Goal: Task Accomplishment & Management: Manage account settings

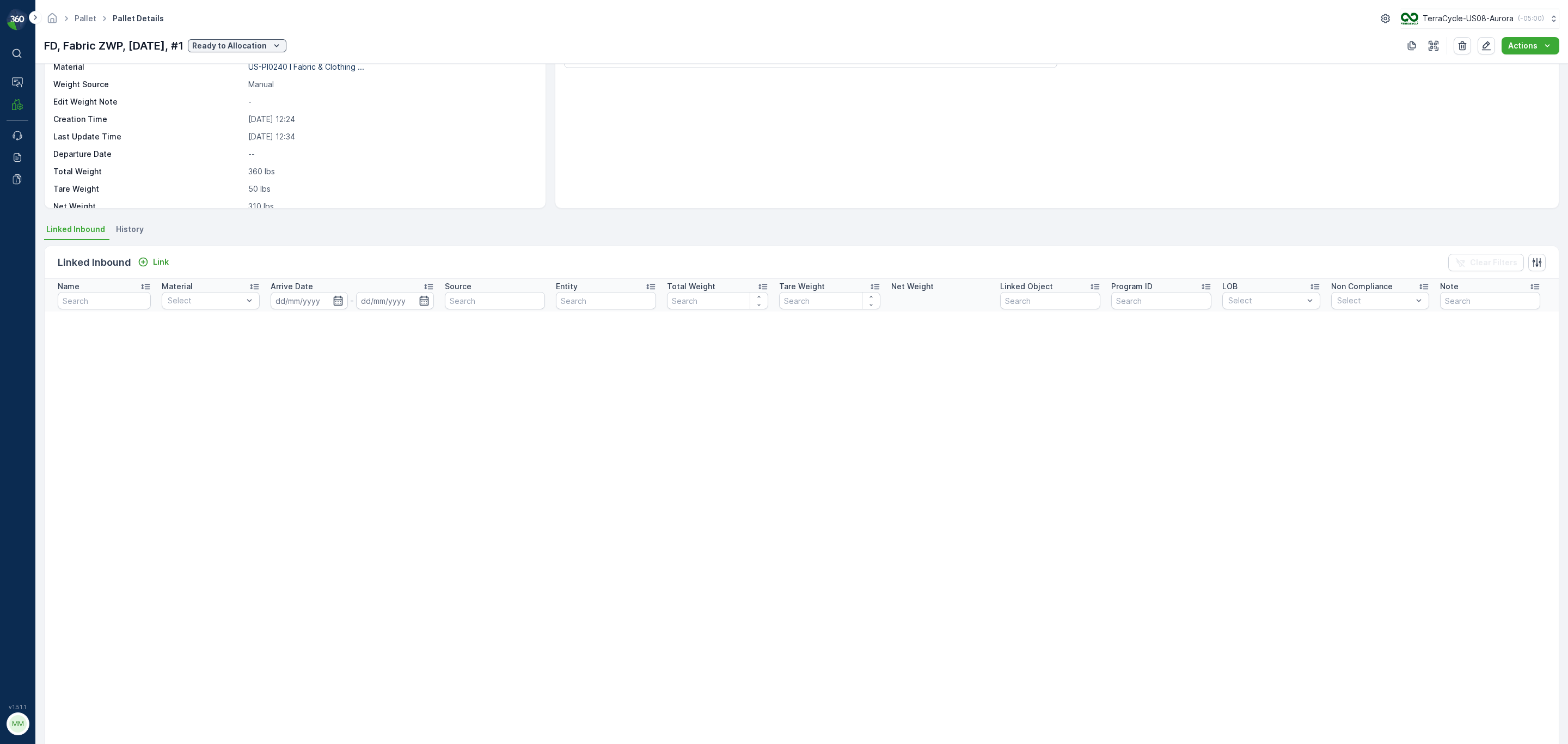
scroll to position [83, 0]
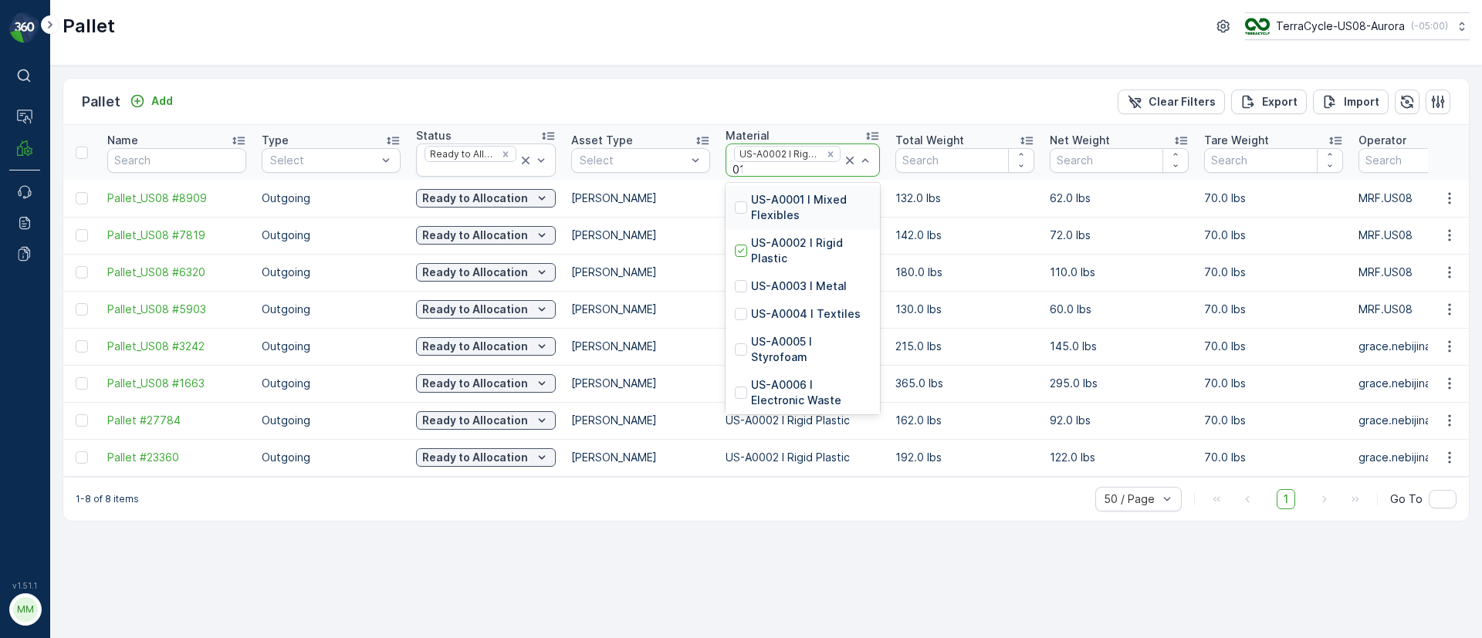
type input "0145"
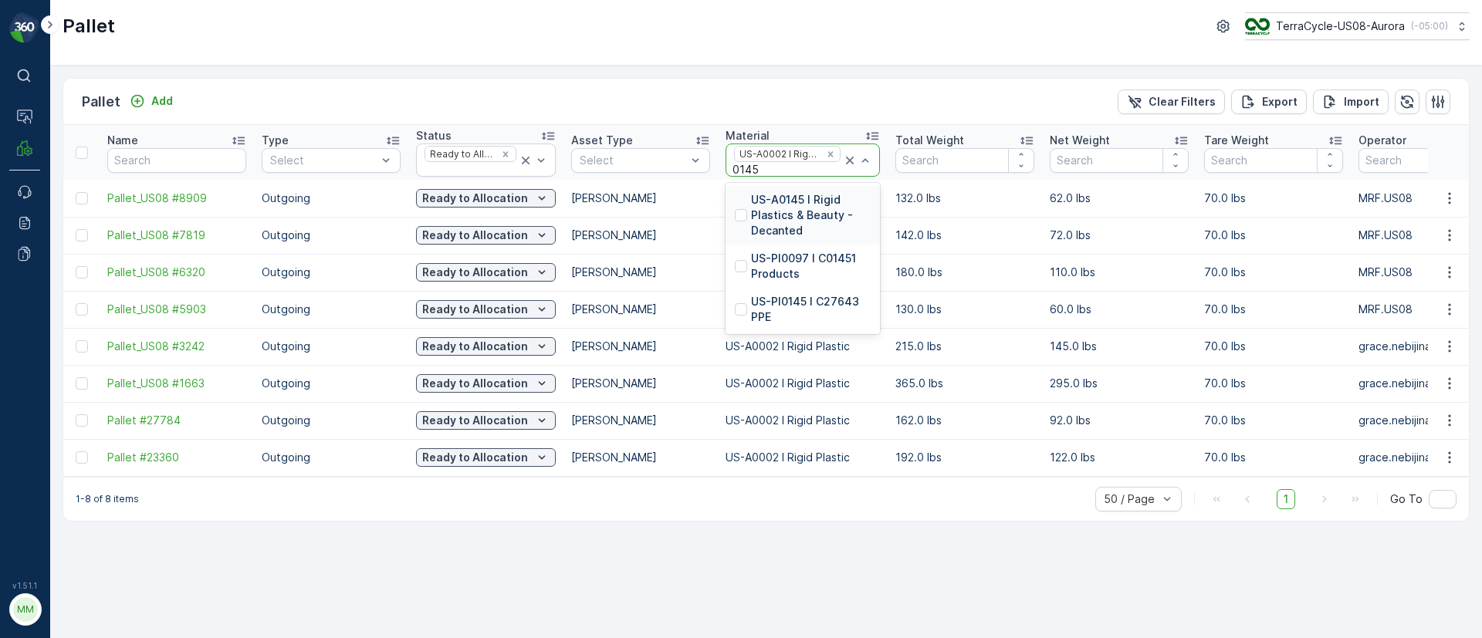
click at [780, 204] on p "US-A0145 I Rigid Plastics & Beauty - Decanted" at bounding box center [811, 215] width 120 height 46
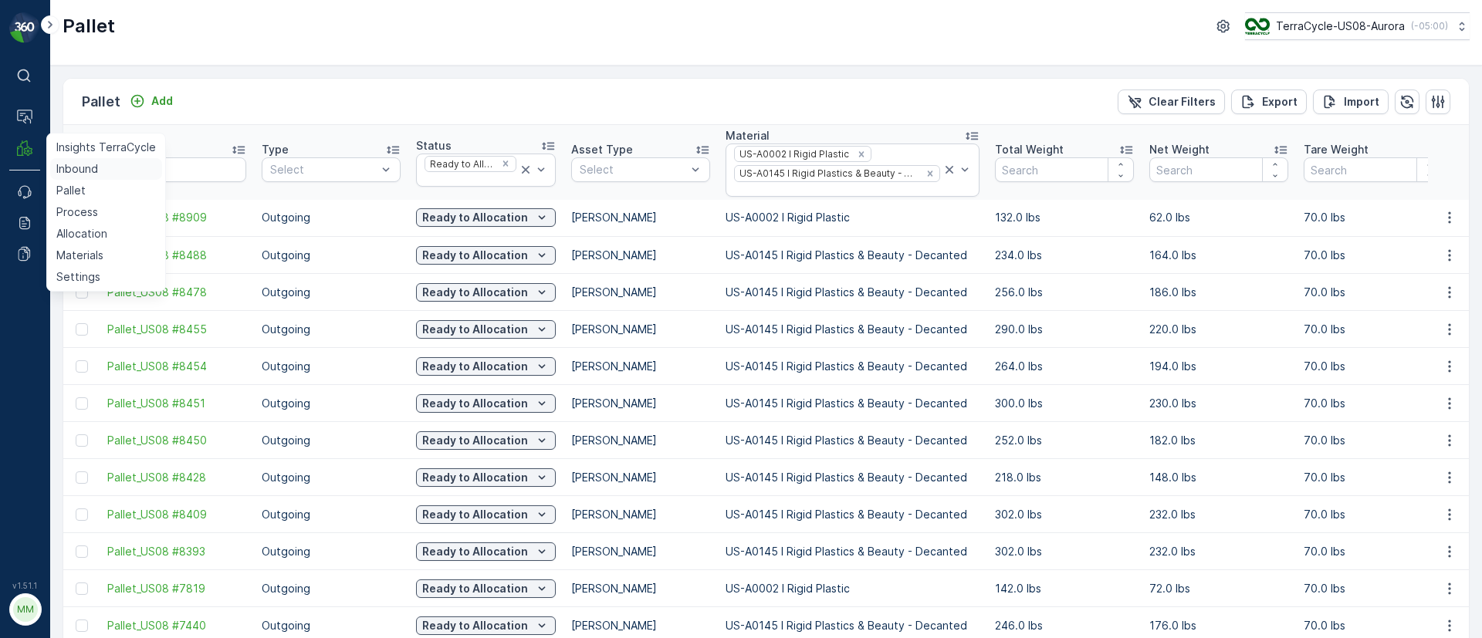
click at [68, 172] on p "Inbound" at bounding box center [77, 168] width 42 height 15
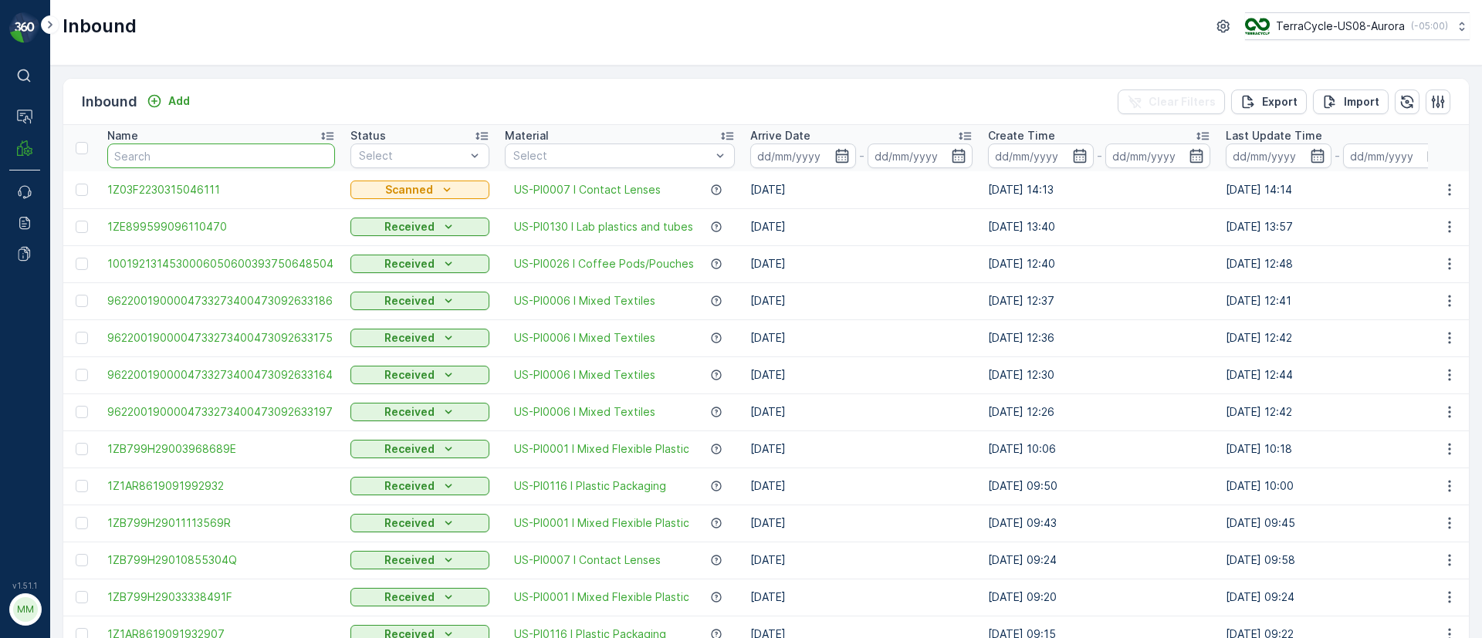
click at [178, 154] on input "text" at bounding box center [221, 156] width 228 height 25
paste input "1ZE899599096551128"
type input "1ZE899599096551128"
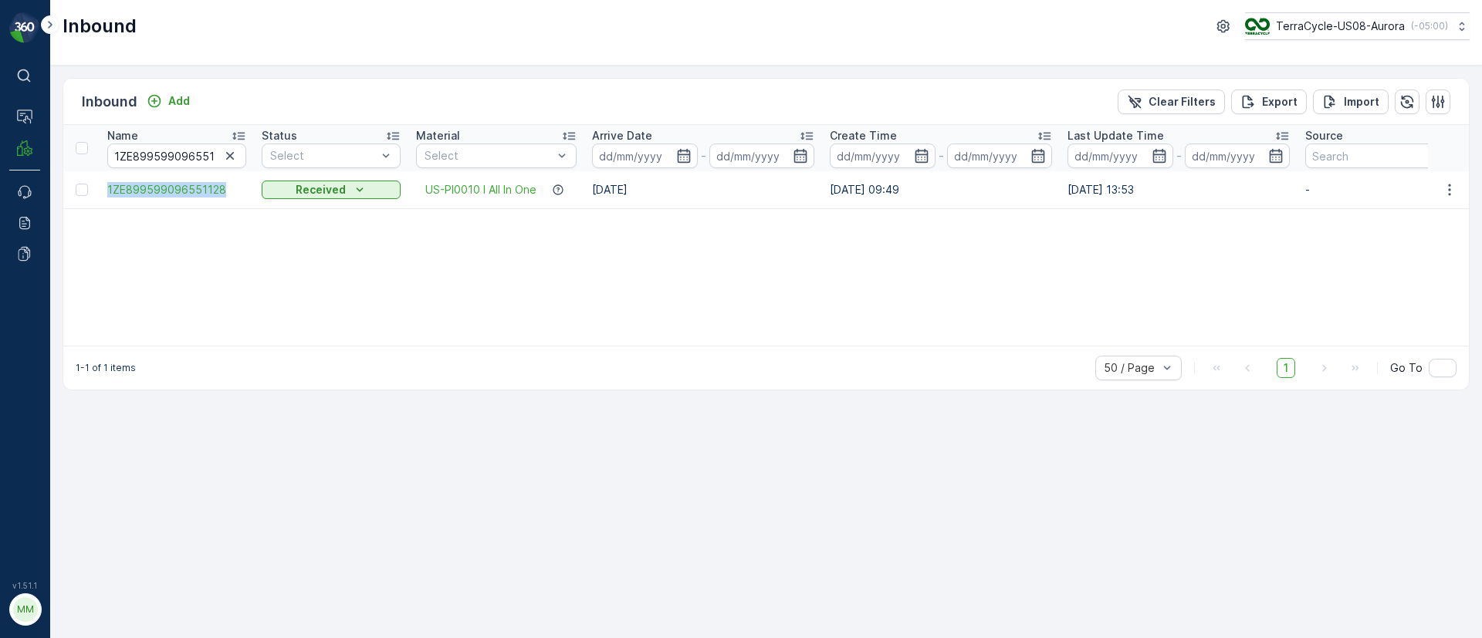
drag, startPoint x: 100, startPoint y: 187, endPoint x: 252, endPoint y: 186, distance: 152.1
click at [252, 186] on td "1ZE899599096551128" at bounding box center [177, 189] width 154 height 37
click at [485, 286] on div "Name 1ZE899599096551128 Status Select Material Select Arrive Date - Create Time…" at bounding box center [766, 235] width 1406 height 221
drag, startPoint x: 688, startPoint y: 190, endPoint x: 587, endPoint y: 186, distance: 101.2
click at [587, 186] on td "[DATE]" at bounding box center [703, 189] width 238 height 37
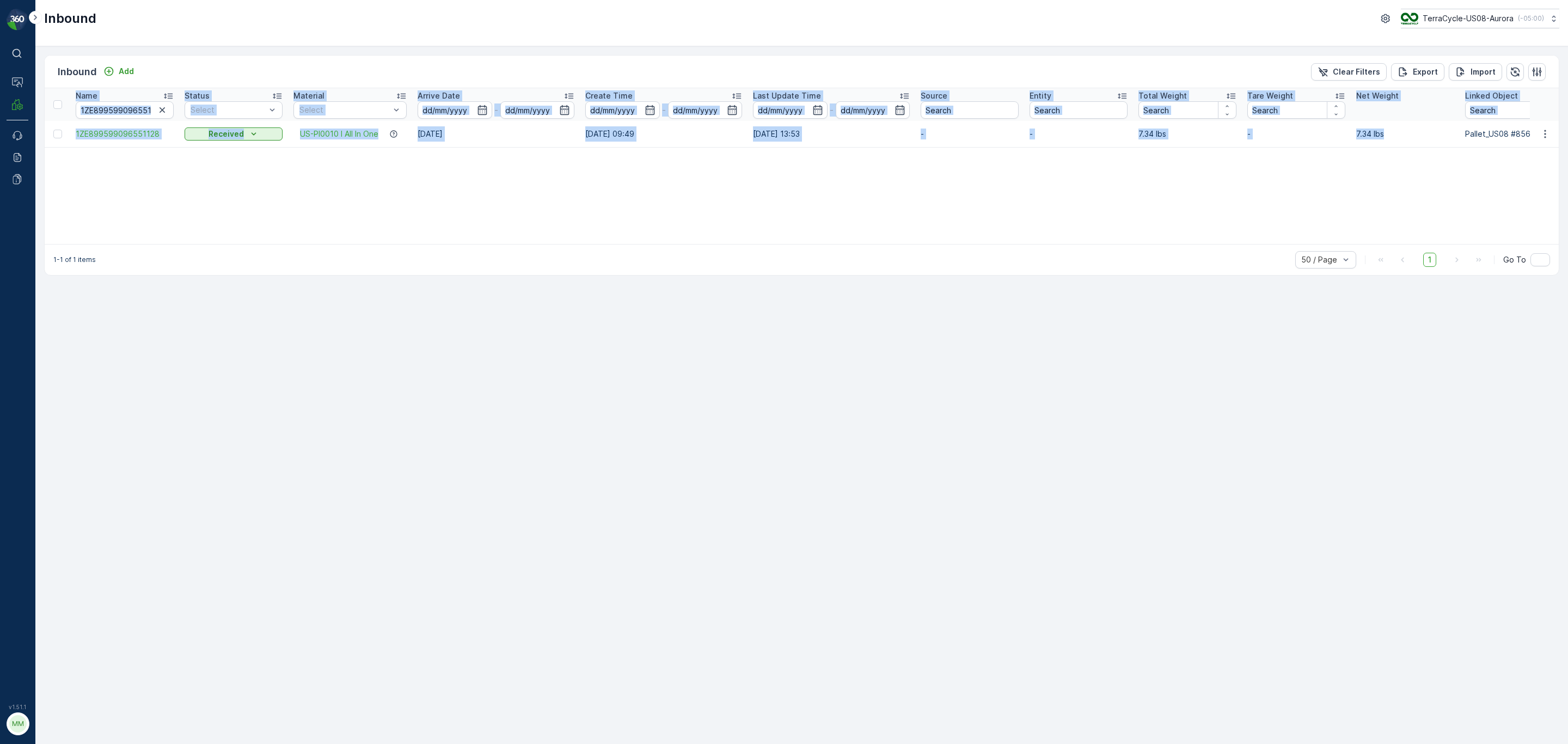
drag, startPoint x: 1459, startPoint y: 133, endPoint x: 1530, endPoint y: 135, distance: 71.0
click at [1045, 135] on tr "1ZE899599096551128 Received US-PI0010 I All In One 19.09.2025 26.11.2024 09:49 …" at bounding box center [1039, 133] width 1988 height 26
copy table "Name Status Select Material Select Arrive Date - Create Time - Last Update Time…"
click at [1045, 133] on p "Pallet_US08 #8563" at bounding box center [1514, 133] width 98 height 11
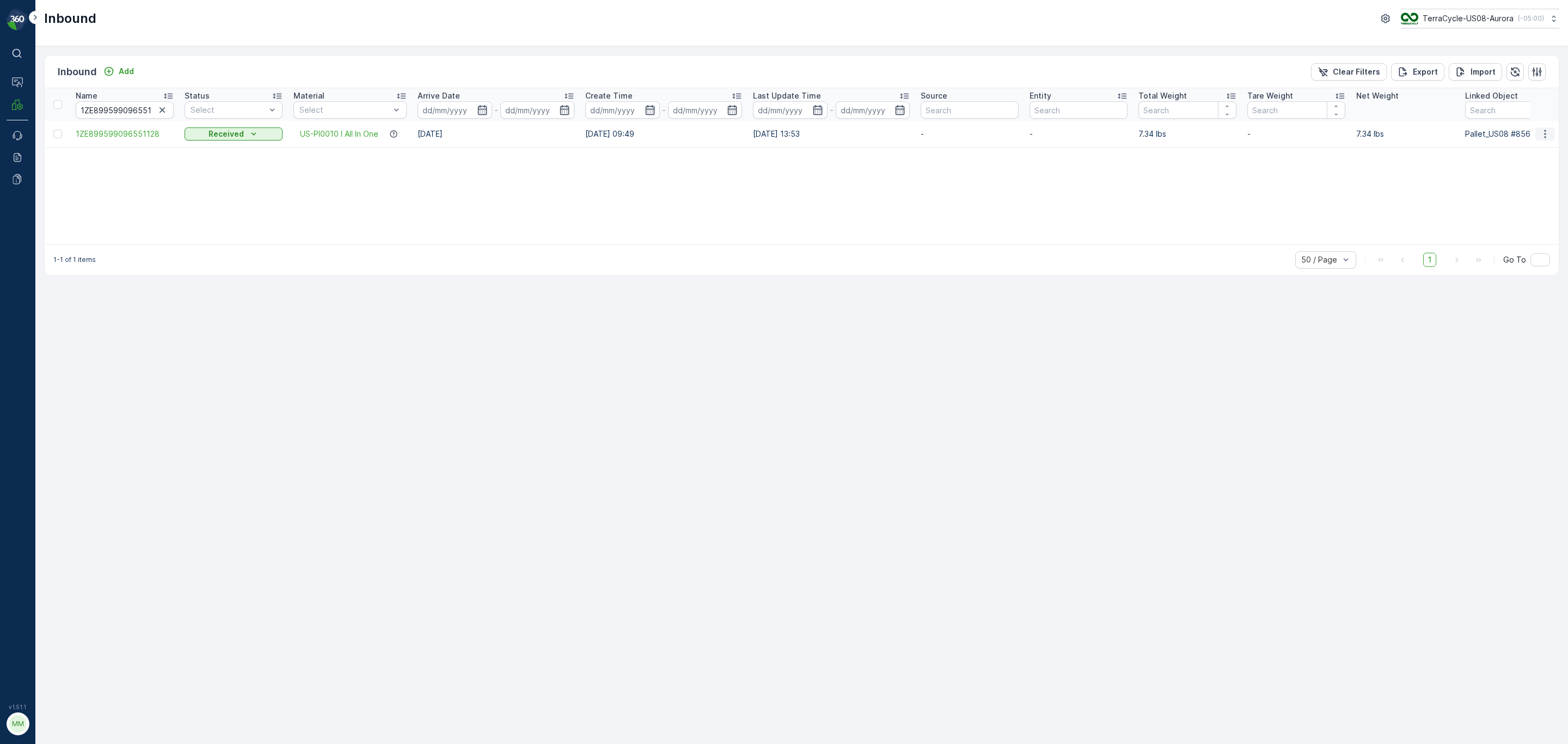
click at [1045, 133] on icon "button" at bounding box center [1544, 133] width 11 height 11
click at [1045, 207] on span "Print QR" at bounding box center [1501, 212] width 30 height 11
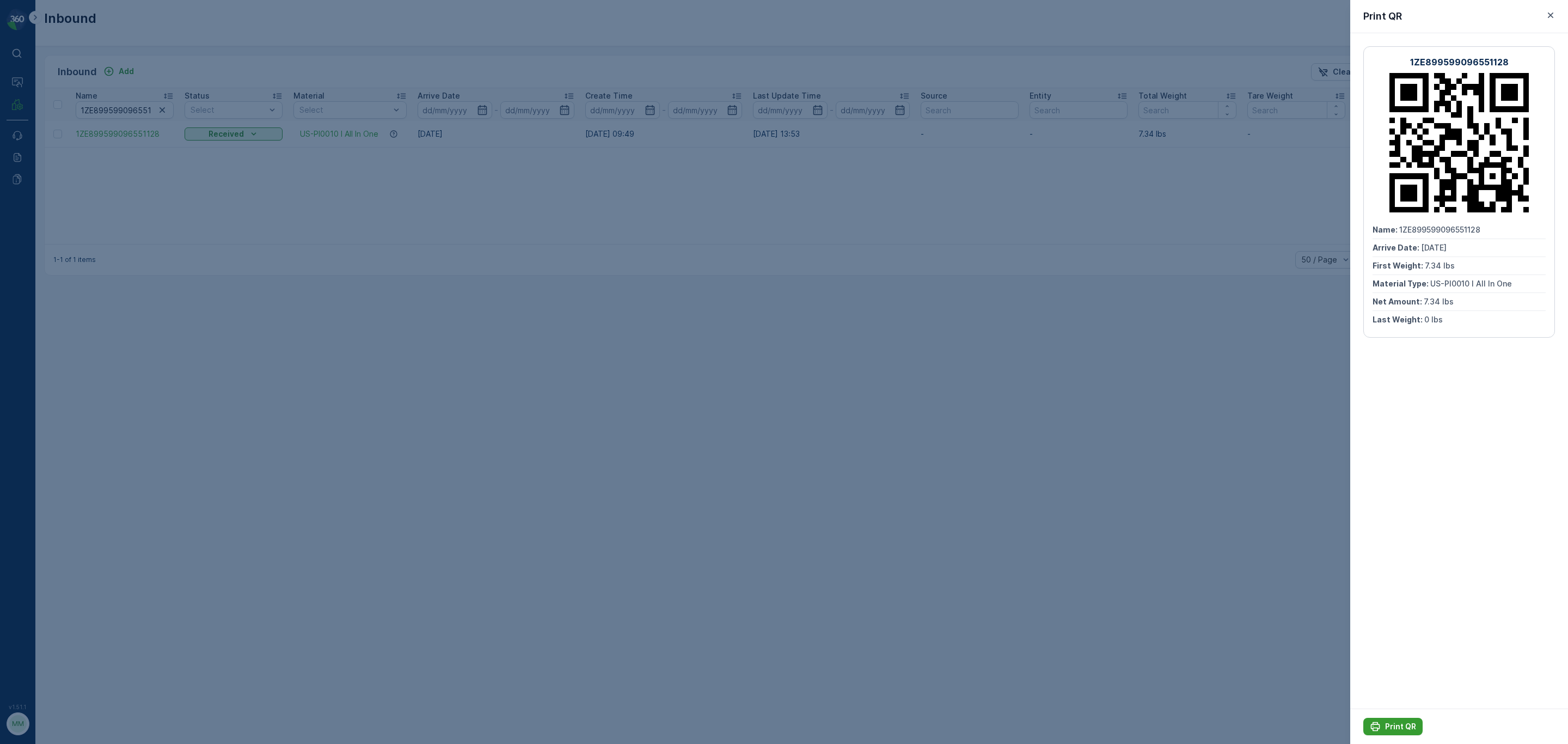
click at [1045, 450] on button "Print QR" at bounding box center [1392, 726] width 59 height 18
click at [1045, 12] on icon "button" at bounding box center [1550, 15] width 11 height 11
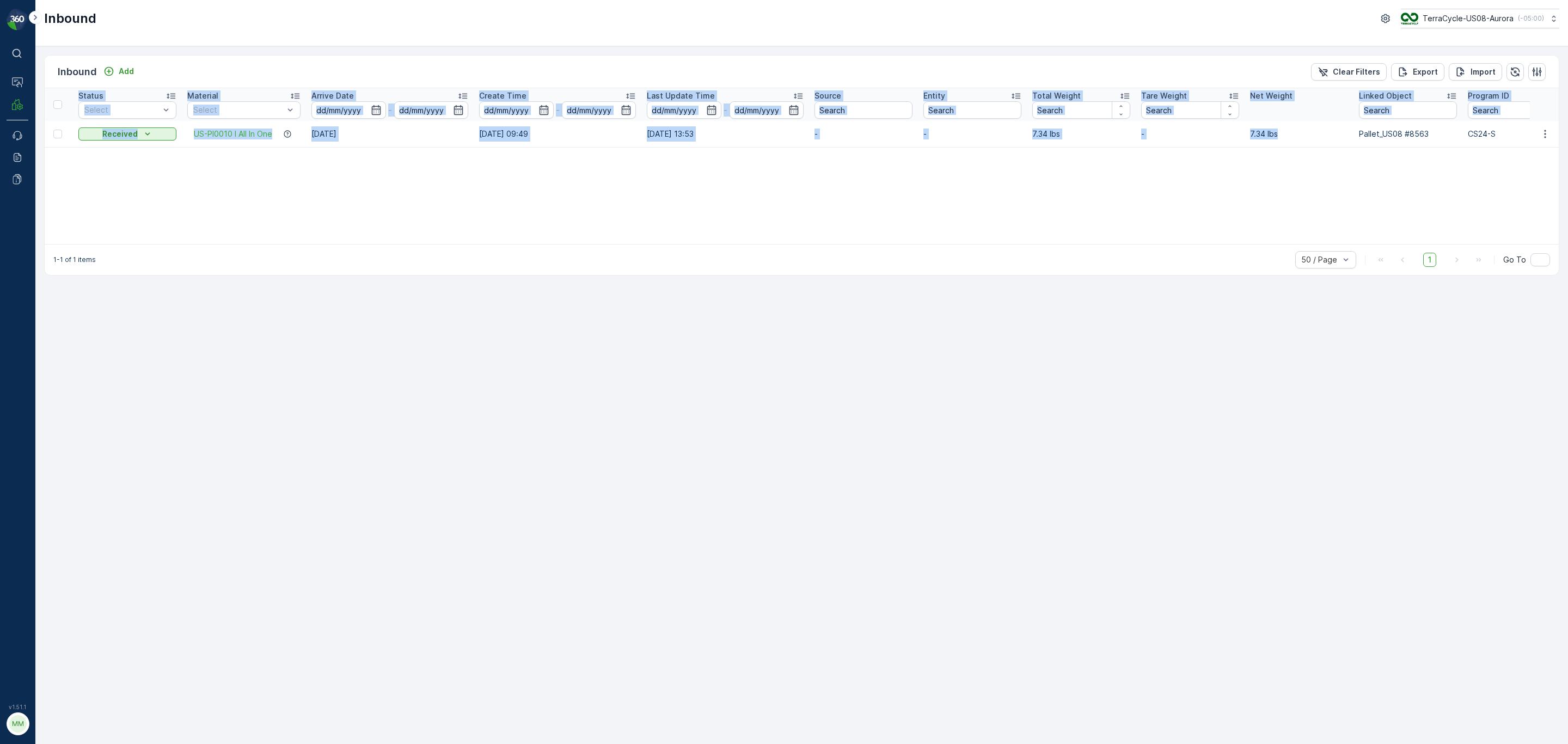
scroll to position [0, 162]
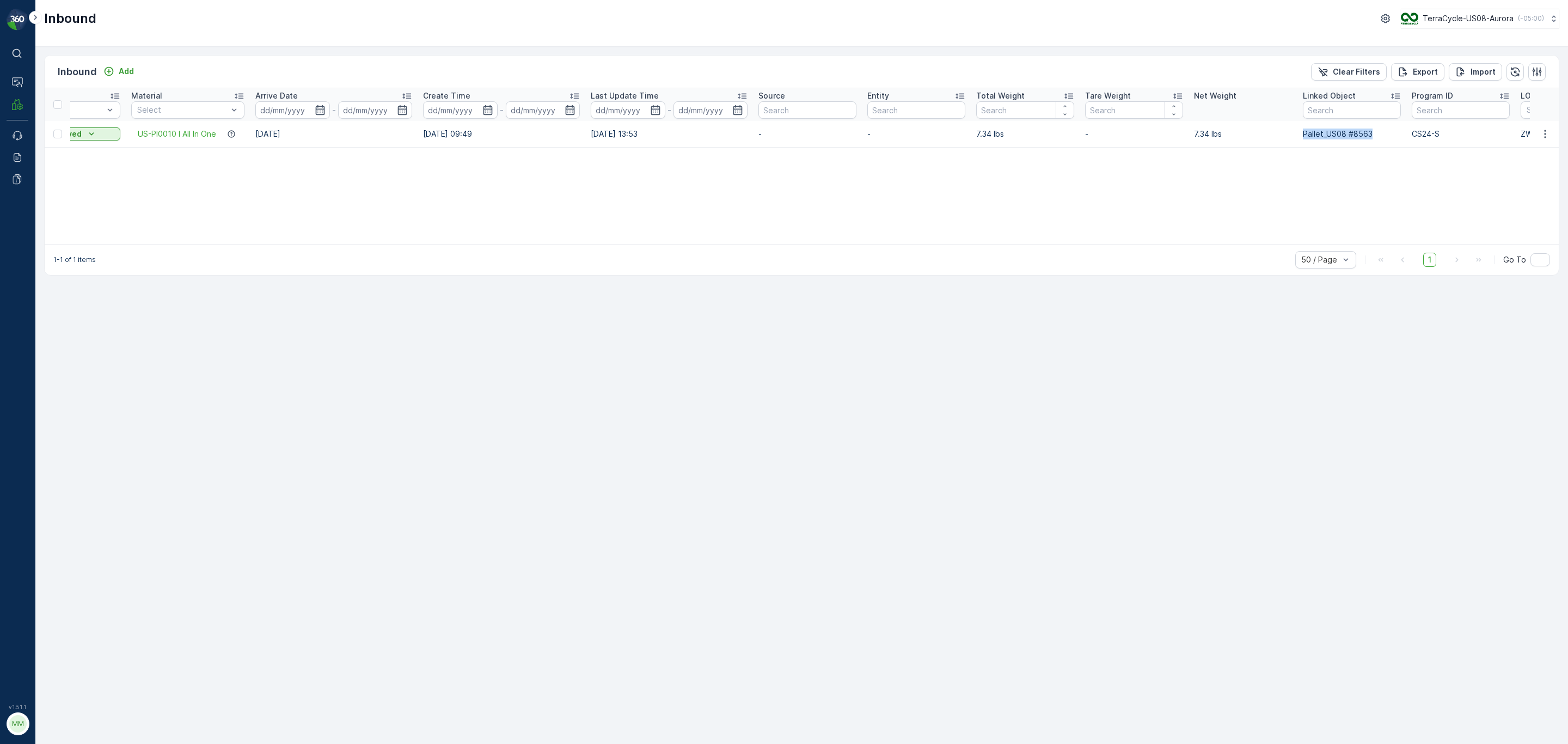
drag, startPoint x: 1448, startPoint y: 136, endPoint x: 1374, endPoint y: 130, distance: 74.2
click at [1045, 130] on tr "1ZE899599096551128 Received US-PI0010 I All In One 19.09.2025 26.11.2024 09:49 …" at bounding box center [876, 133] width 1988 height 26
copy tr "Pallet_US08 #8563"
click at [51, 135] on p "Pallet" at bounding box center [50, 135] width 20 height 11
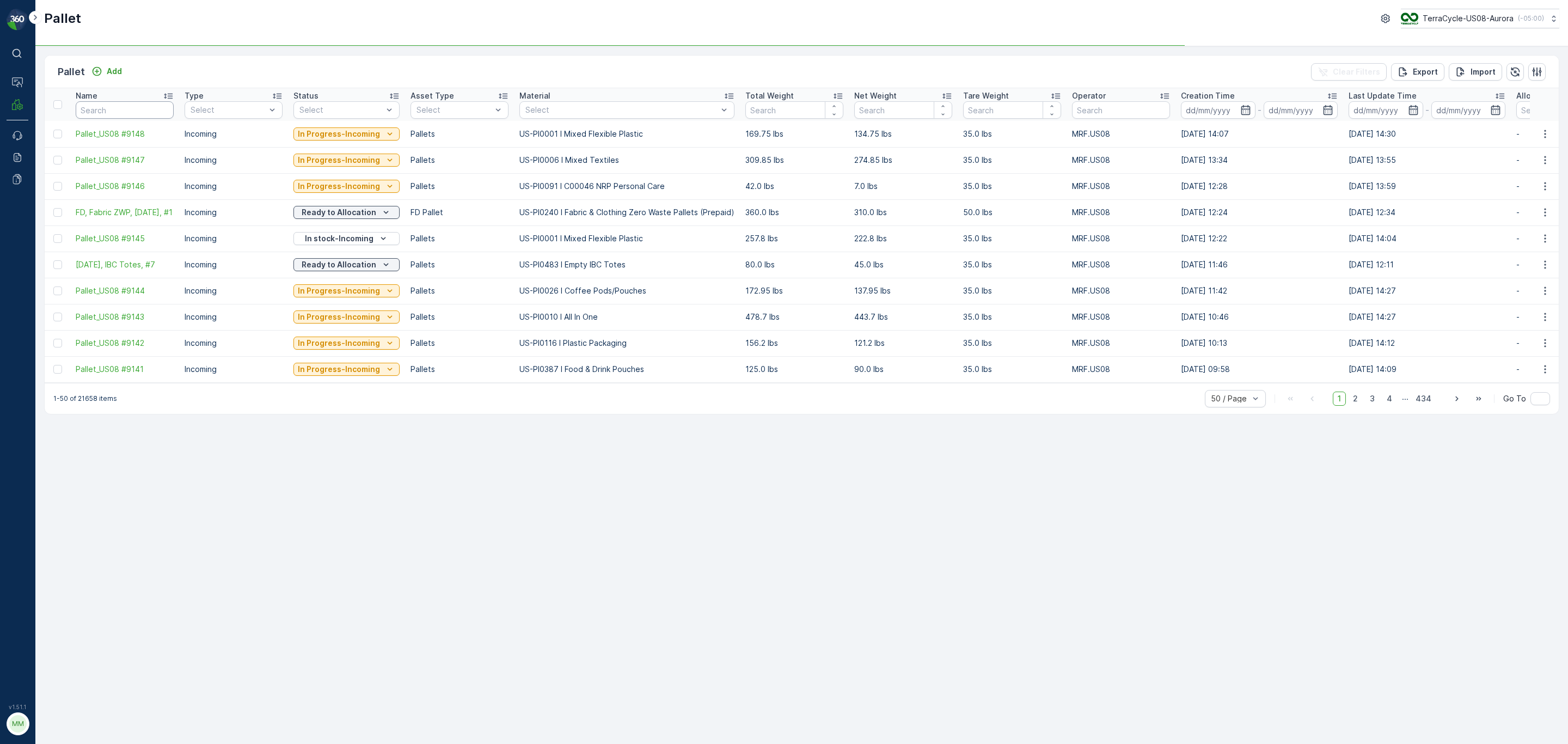
click at [99, 110] on input "text" at bounding box center [124, 110] width 98 height 18
type input "hair color"
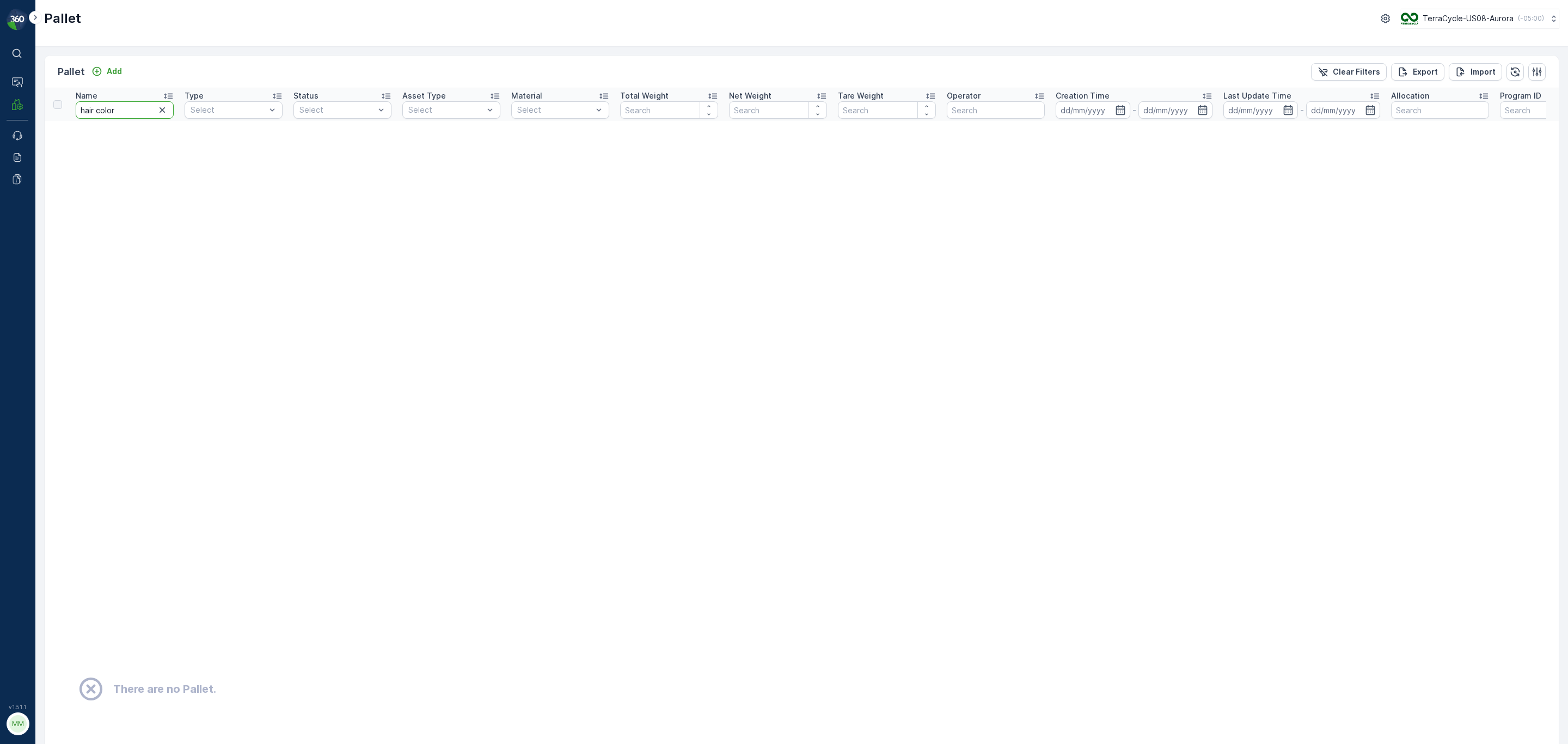
drag, startPoint x: 126, startPoint y: 108, endPoint x: 58, endPoint y: 103, distance: 68.2
click at [59, 103] on tr "Name hair color Type Select Status Select Asset Type Select Material Select Tot…" at bounding box center [993, 104] width 1898 height 32
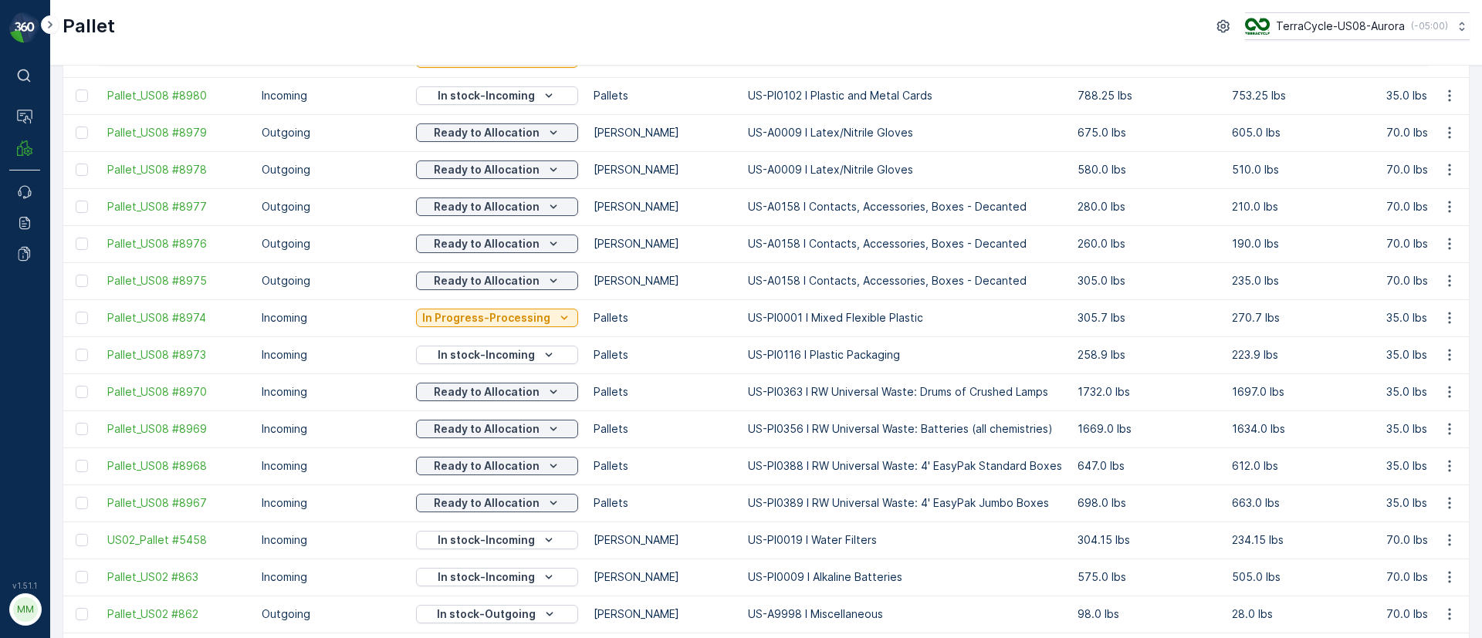
scroll to position [644, 0]
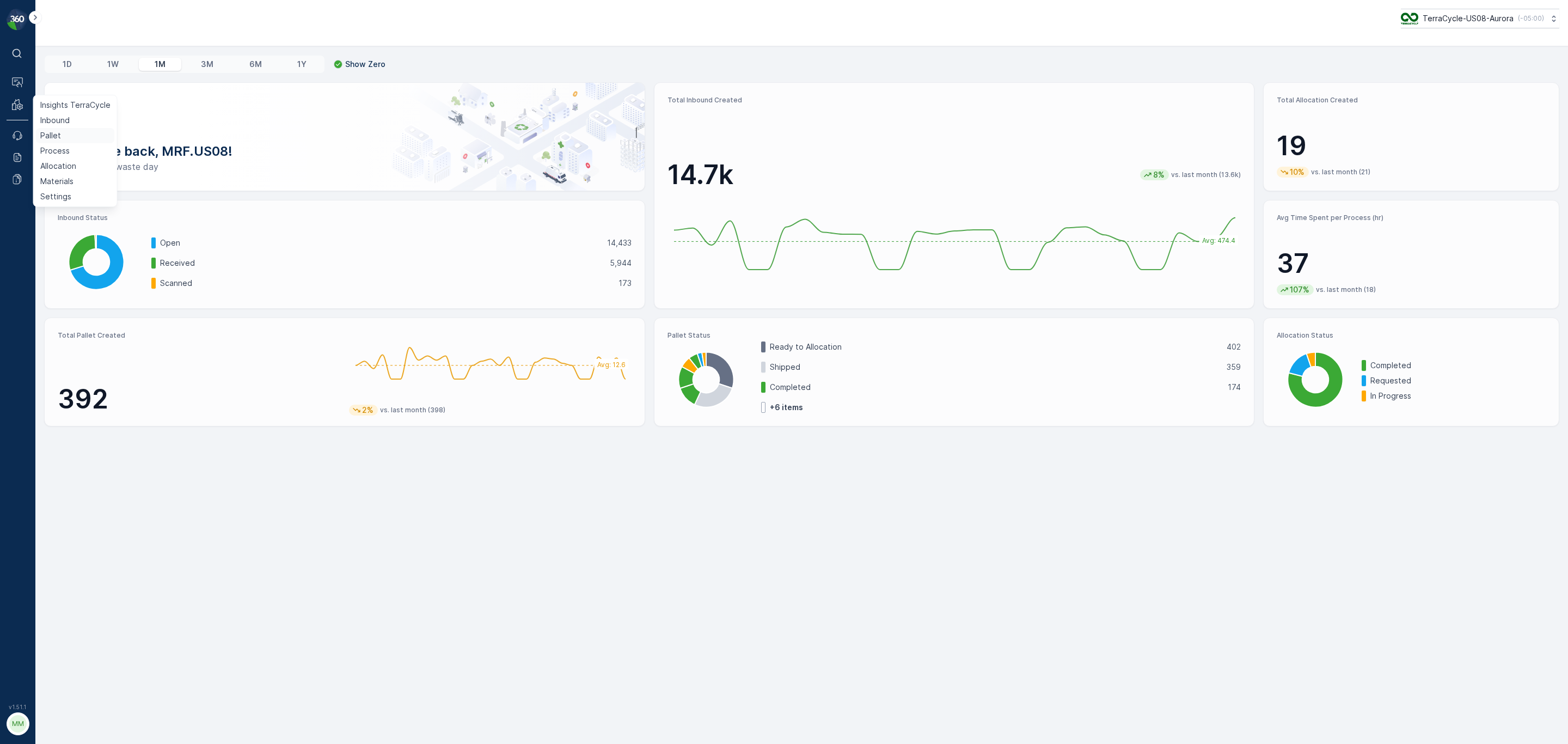
click at [63, 138] on link "Pallet" at bounding box center [75, 135] width 79 height 16
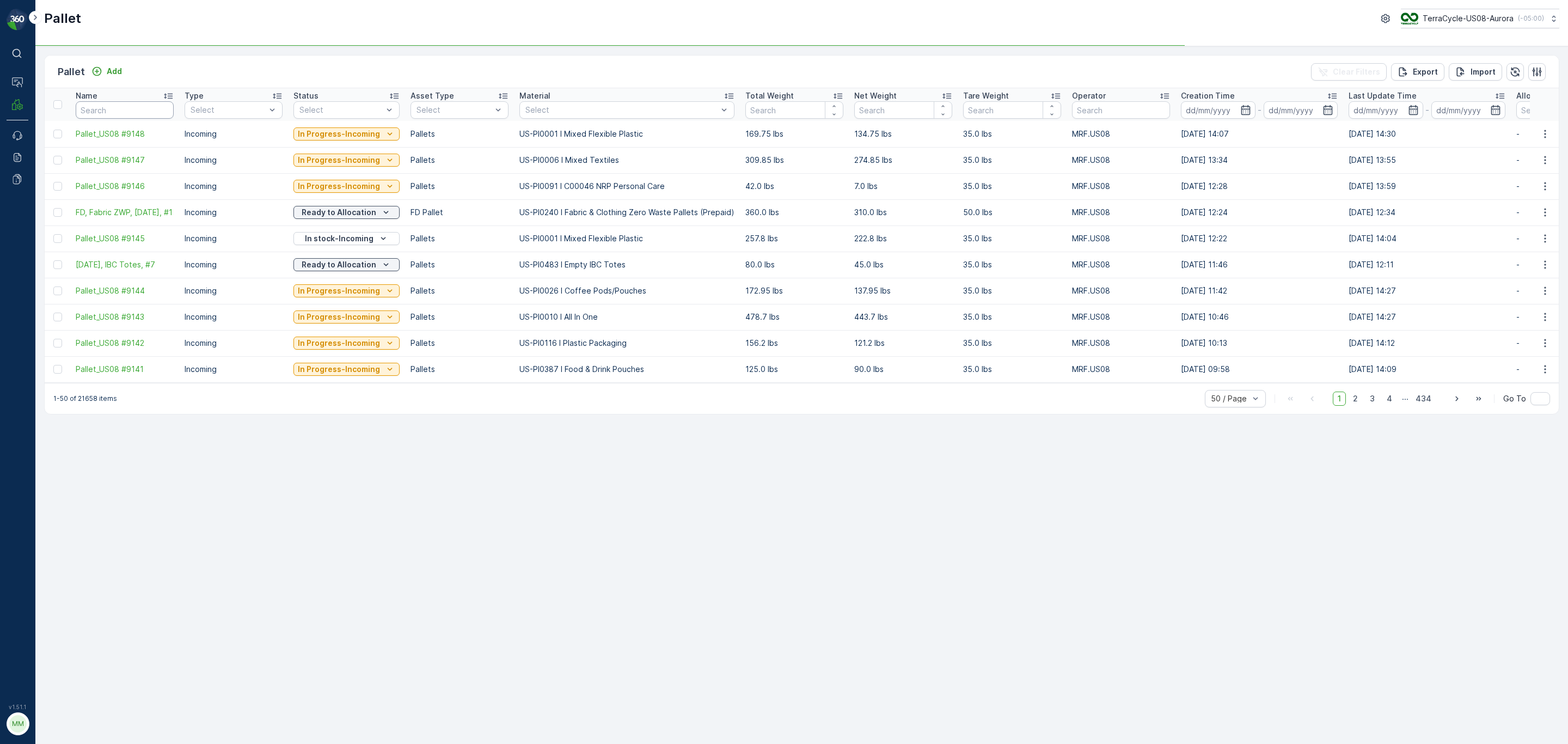
click at [97, 111] on input "text" at bounding box center [124, 110] width 98 height 18
paste input "Pallet_US08 #8563"
type input "Pallet_US08 #8563"
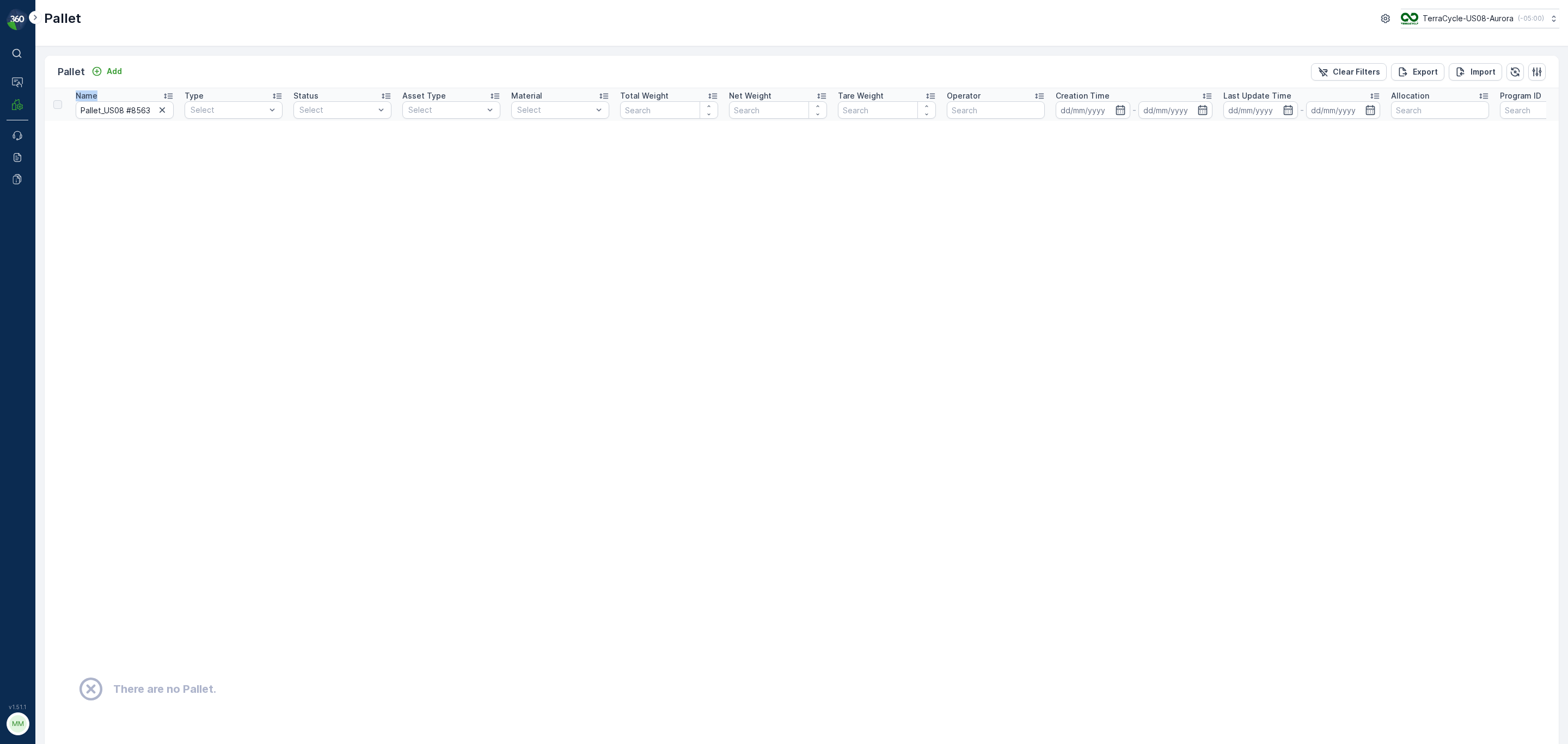
drag, startPoint x: 97, startPoint y: 109, endPoint x: 66, endPoint y: 109, distance: 31.0
click at [92, 111] on input "Pallet_US08 #8563" at bounding box center [124, 110] width 98 height 18
type input "Pallet_US08 #8563"
click at [84, 108] on input "Pallet_US08 #8563" at bounding box center [124, 110] width 98 height 18
type input "Pallet_US08 #8563"
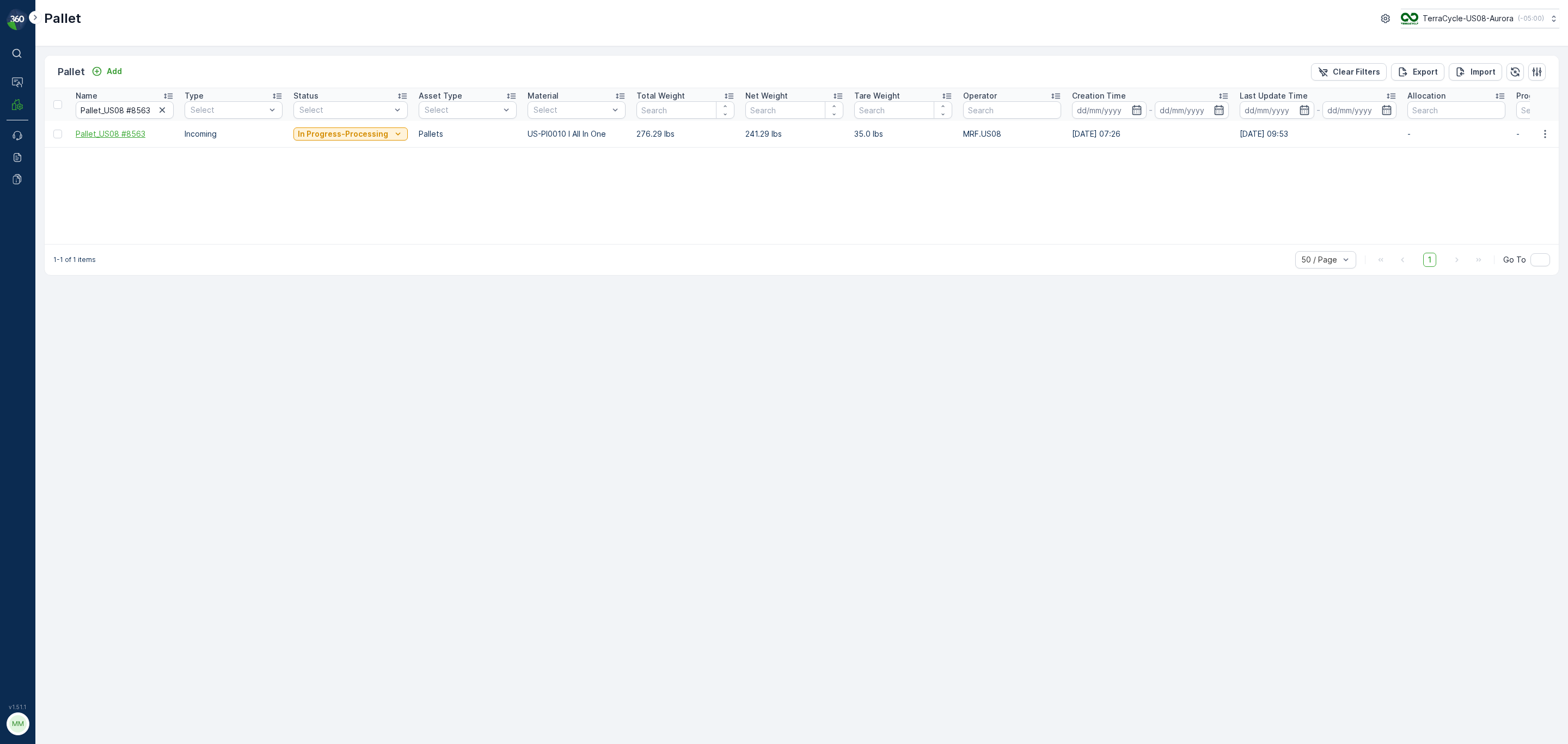
click at [135, 138] on span "Pallet_US08 #8563" at bounding box center [124, 133] width 98 height 11
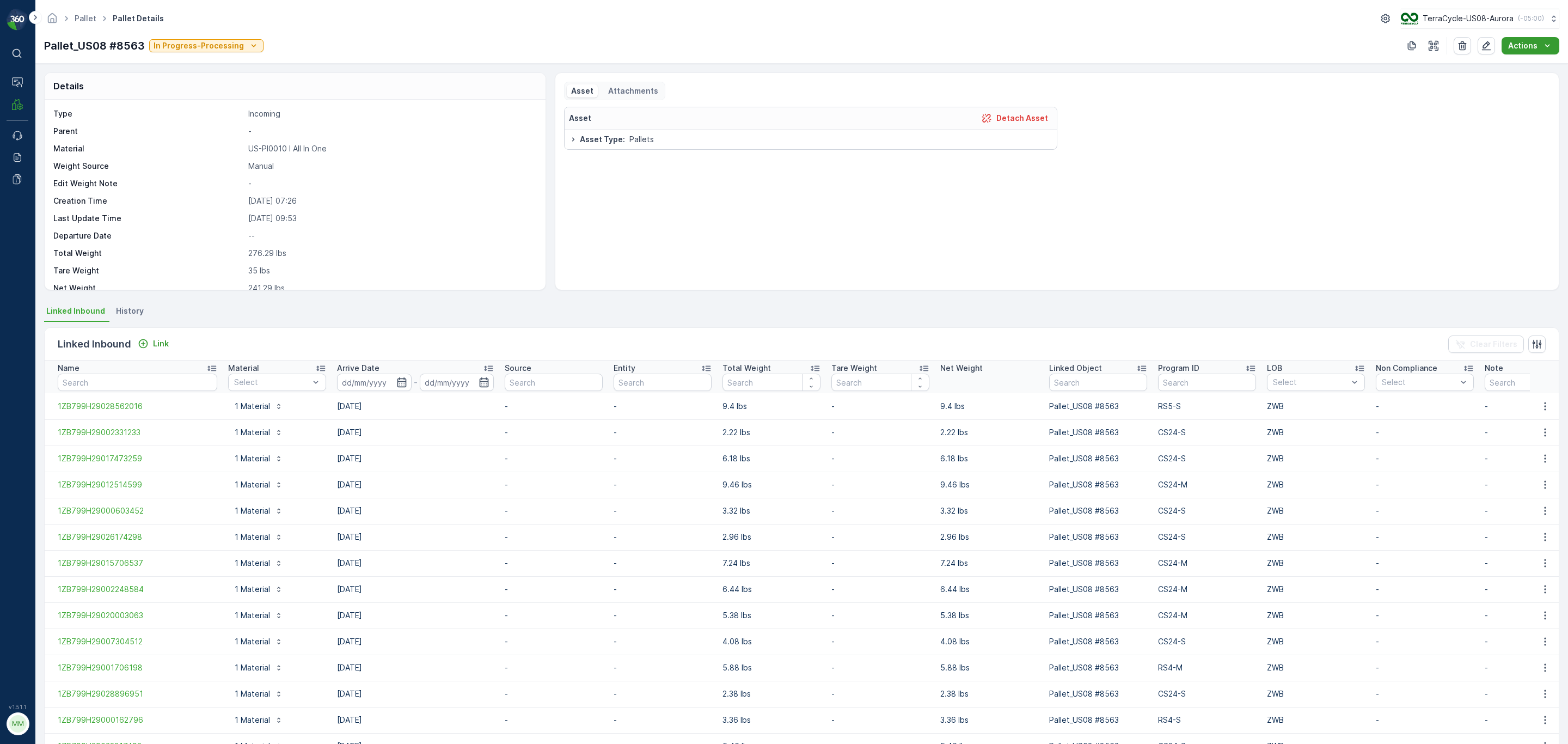
click at [1519, 44] on p "Actions" at bounding box center [1523, 45] width 30 height 11
click at [618, 89] on p "Attachments" at bounding box center [632, 90] width 51 height 11
click at [582, 90] on p "Asset" at bounding box center [582, 90] width 23 height 11
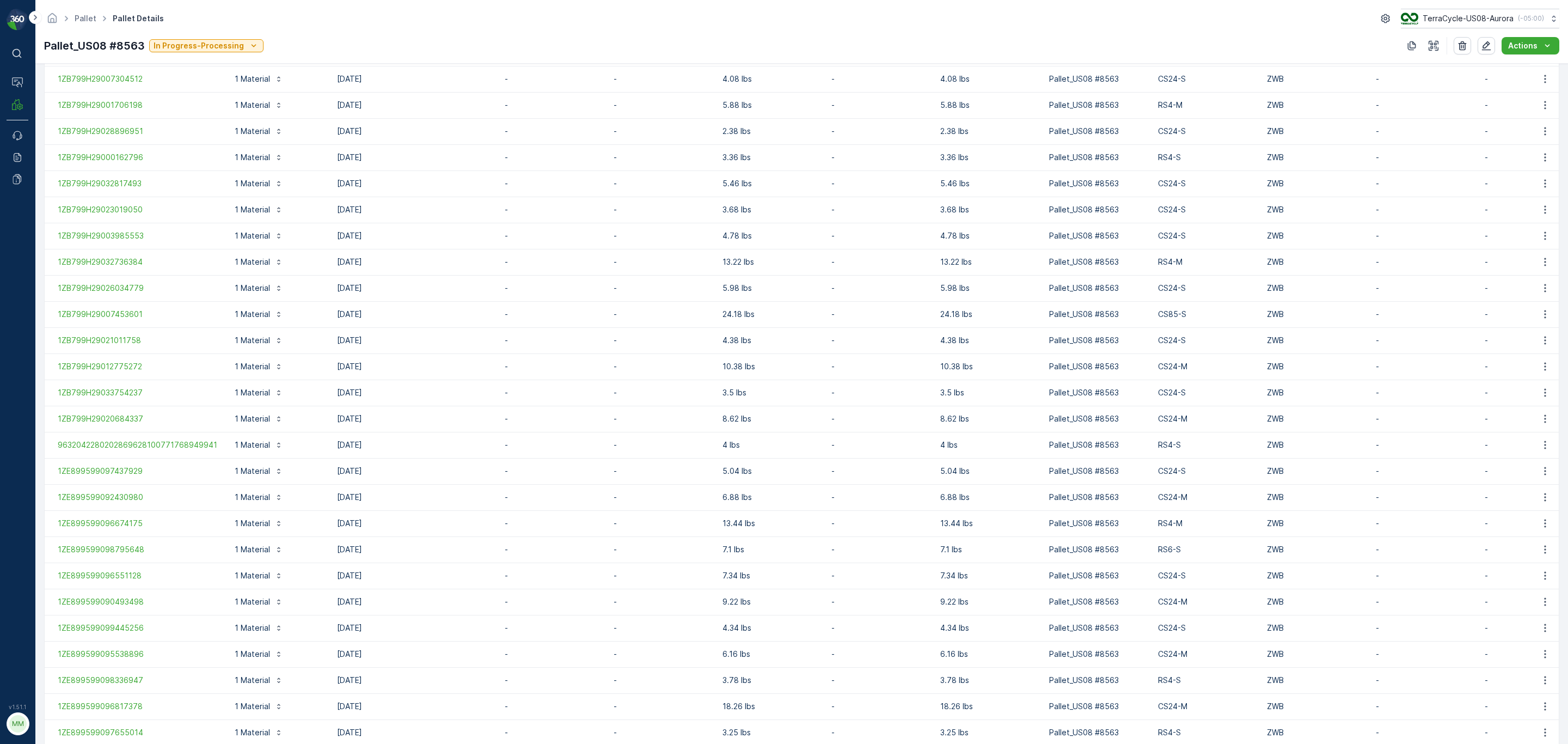
scroll to position [534, 0]
click at [1412, 44] on icon "button" at bounding box center [1412, 46] width 8 height 9
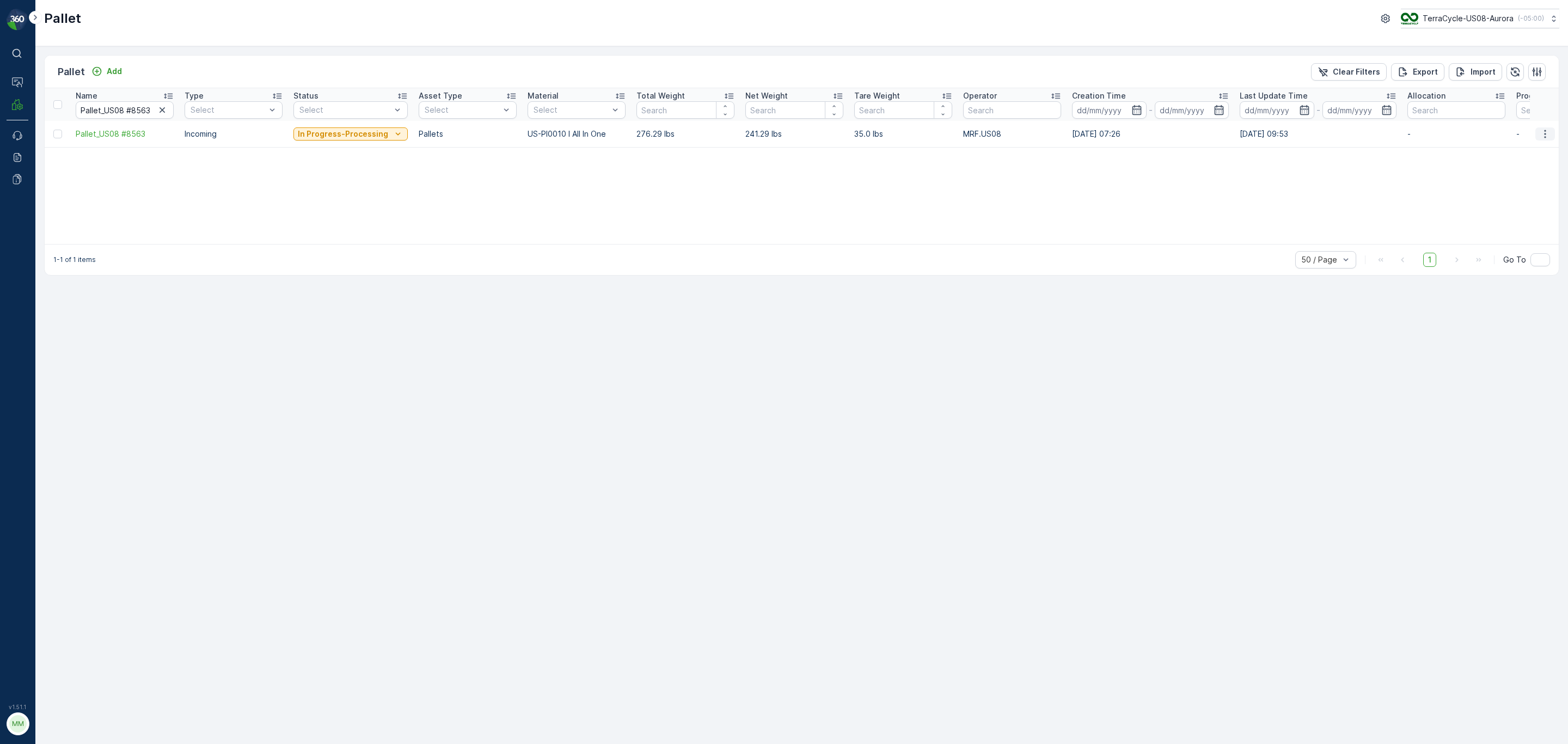
click at [1538, 135] on button "button" at bounding box center [1545, 134] width 20 height 13
click at [1527, 211] on span "Print QR" at bounding box center [1515, 212] width 30 height 11
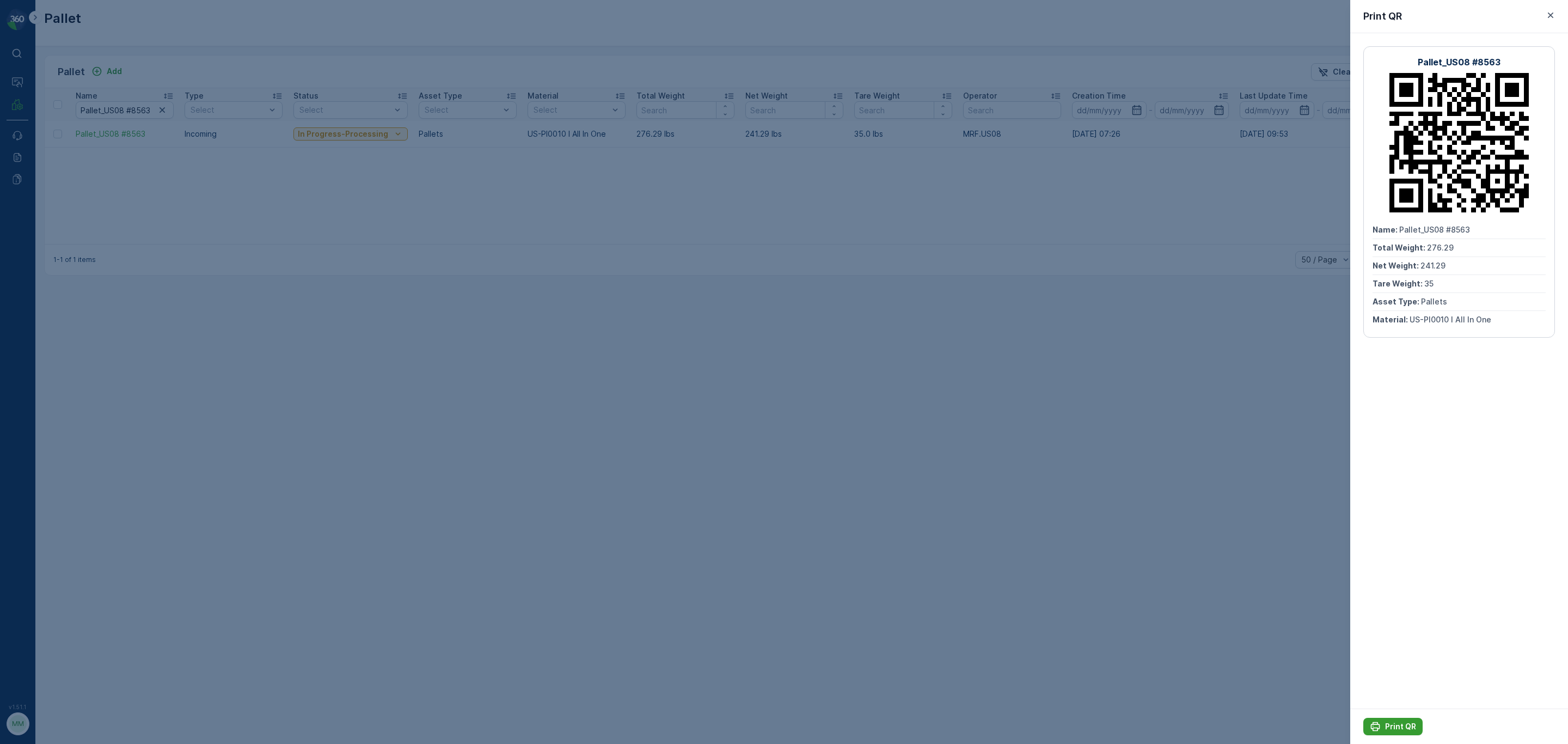
click at [1387, 719] on button "Print QR" at bounding box center [1392, 726] width 59 height 18
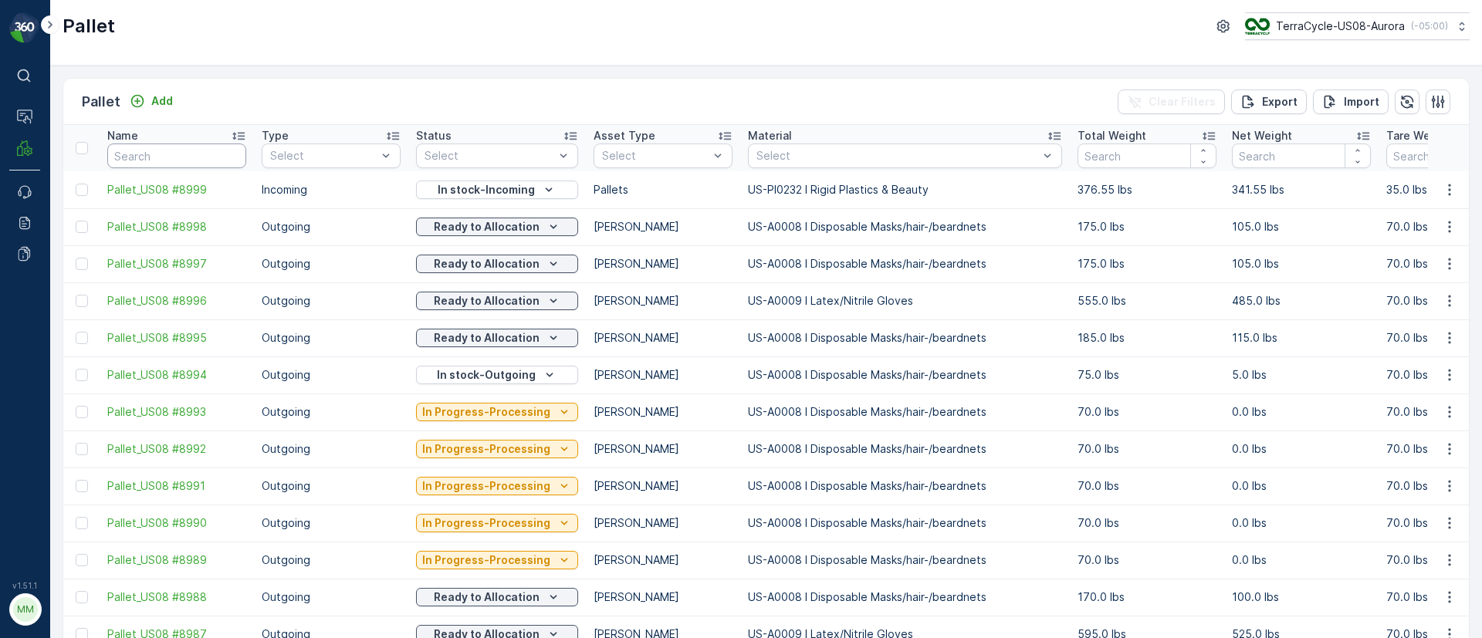
click at [194, 161] on input "text" at bounding box center [176, 156] width 139 height 25
paste input "[PERSON_NAME]- Print IBC Tote label, #6"
type input "[PERSON_NAME]- Print IBC Tote label, #6"
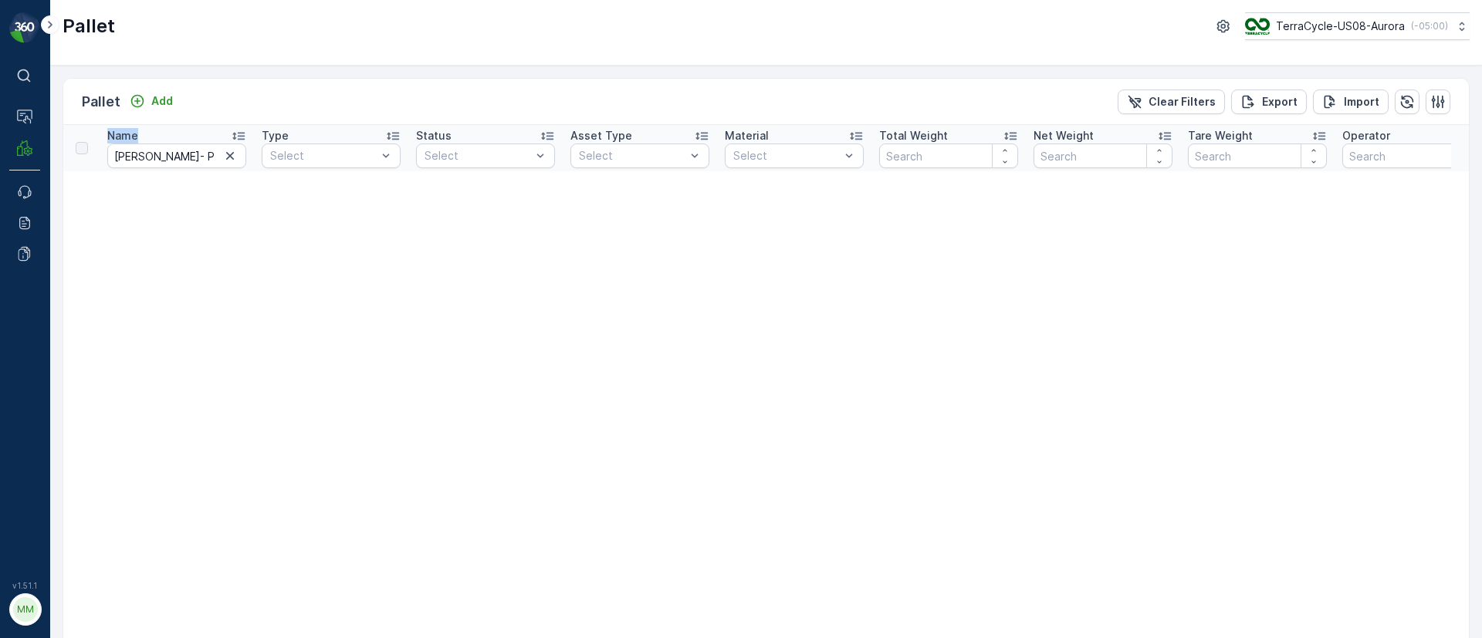
drag, startPoint x: 178, startPoint y: 150, endPoint x: 54, endPoint y: 151, distance: 123.5
drag, startPoint x: 179, startPoint y: 155, endPoint x: 29, endPoint y: 157, distance: 150.6
click at [18, 157] on div "⌘B Operations MRF Events Reports Documents v 1.51.1 MM MRF.US08 Pallet TerraCyc…" at bounding box center [741, 319] width 1482 height 638
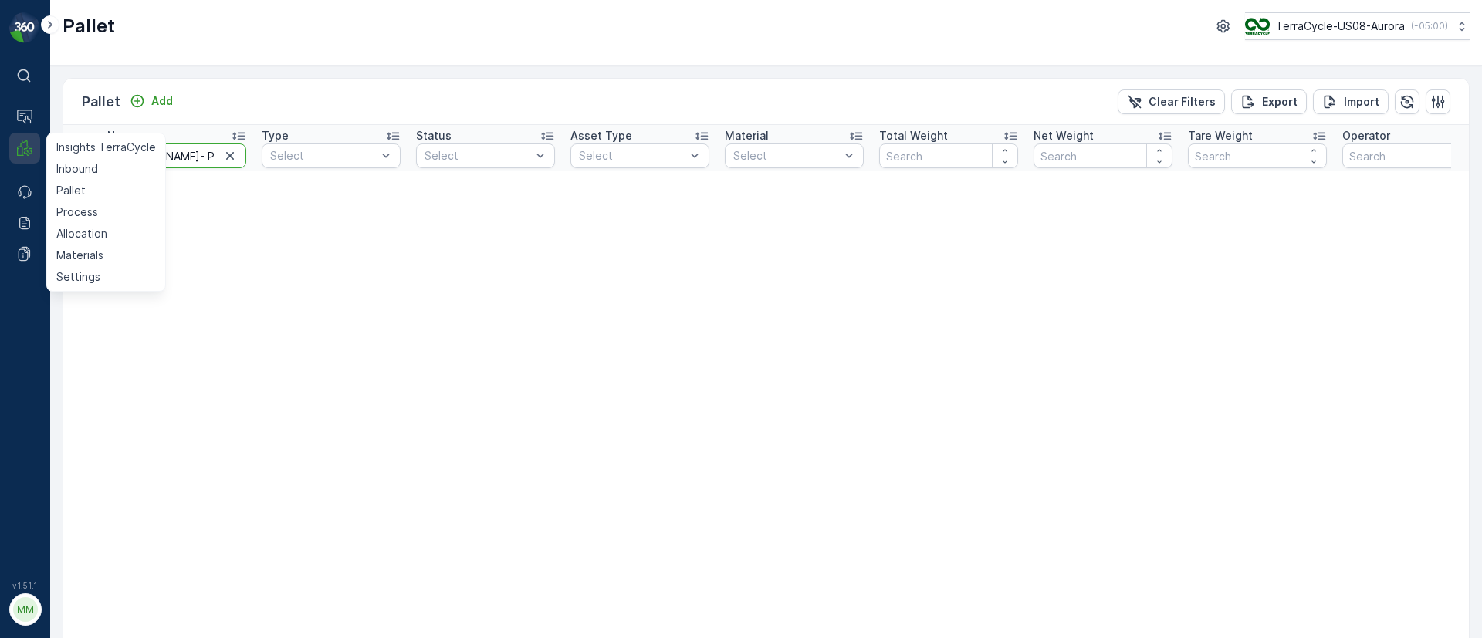
type input "IBC Tote label, #6"
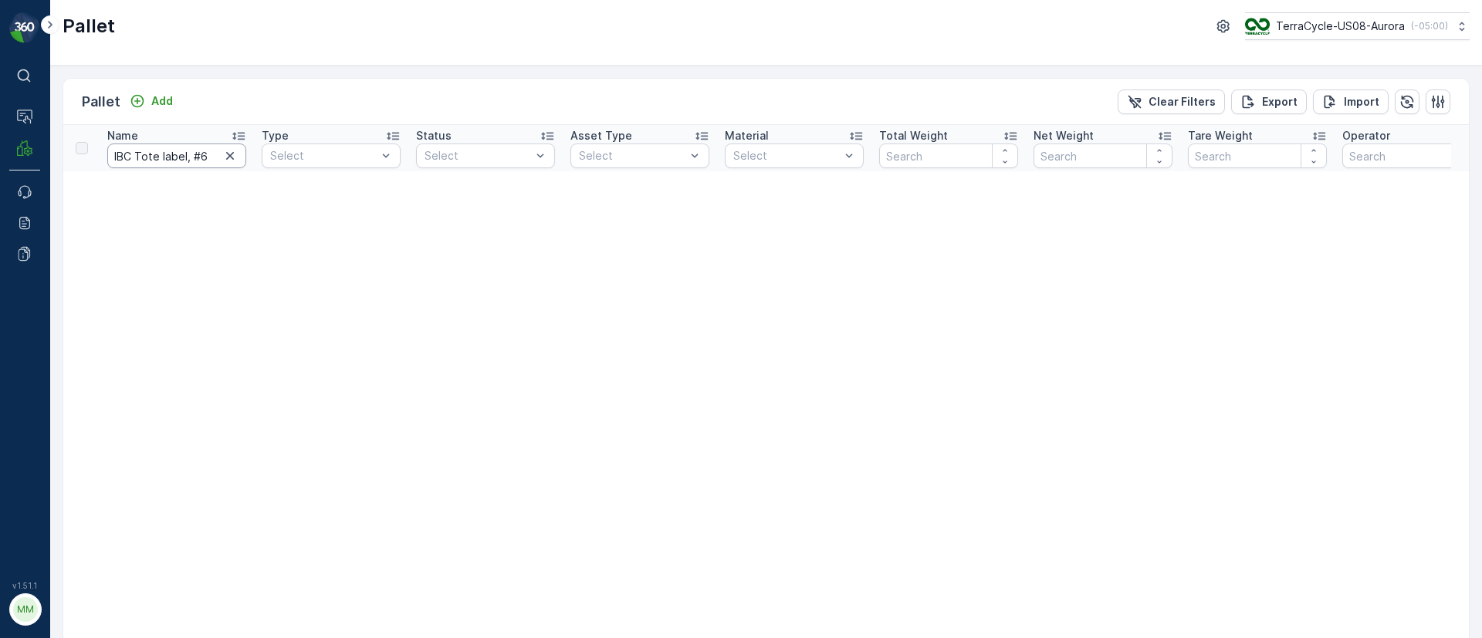
drag, startPoint x: 208, startPoint y: 154, endPoint x: 166, endPoint y: 154, distance: 42.5
drag, startPoint x: 160, startPoint y: 154, endPoint x: 218, endPoint y: 151, distance: 58.8
click at [218, 151] on input "IBC Tote label, #6" at bounding box center [176, 156] width 139 height 25
type input "IBC Tote"
click at [160, 155] on input "IBC Tote" at bounding box center [176, 156] width 139 height 25
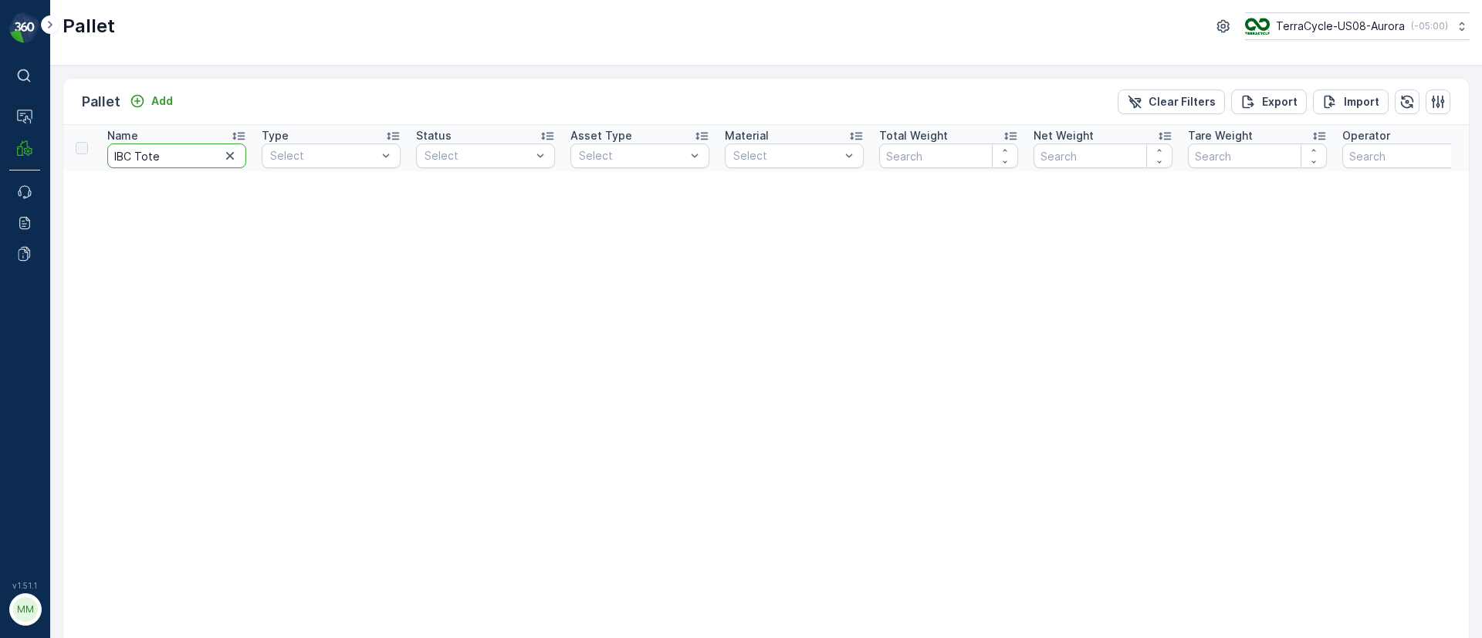
click at [154, 151] on input "IBC Tote" at bounding box center [176, 156] width 139 height 25
click at [157, 154] on input "IBC Tote" at bounding box center [176, 156] width 139 height 25
type input "IBC"
click at [230, 157] on icon "button" at bounding box center [229, 155] width 15 height 15
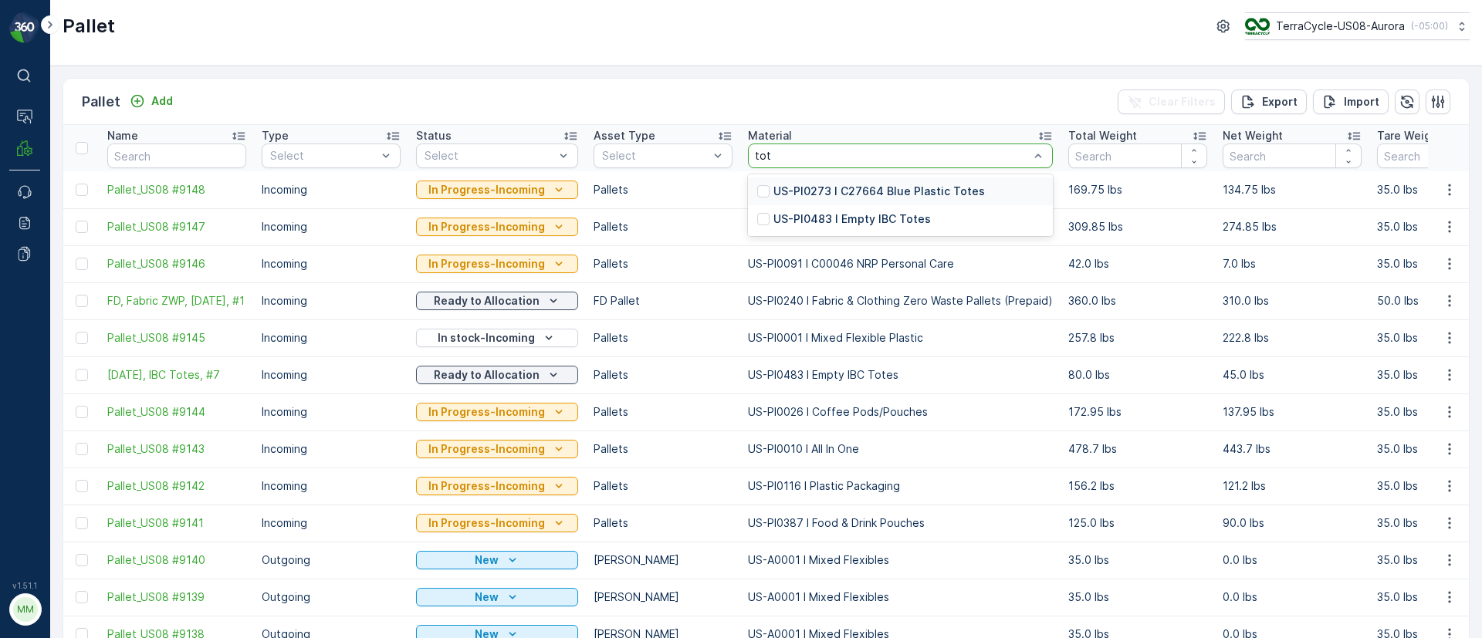
type input "tote"
click at [849, 215] on p "US-PI0483 I Empty IBC Totes" at bounding box center [852, 219] width 157 height 15
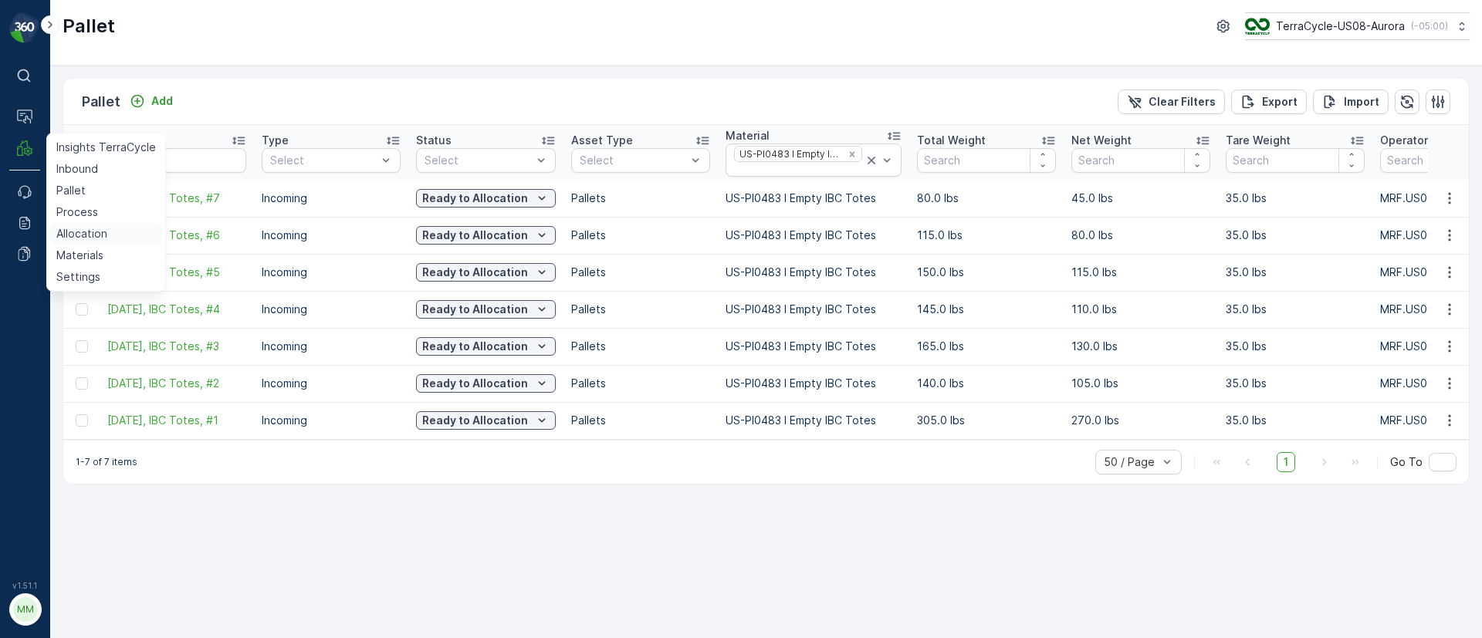
click at [94, 229] on p "Allocation" at bounding box center [81, 233] width 51 height 15
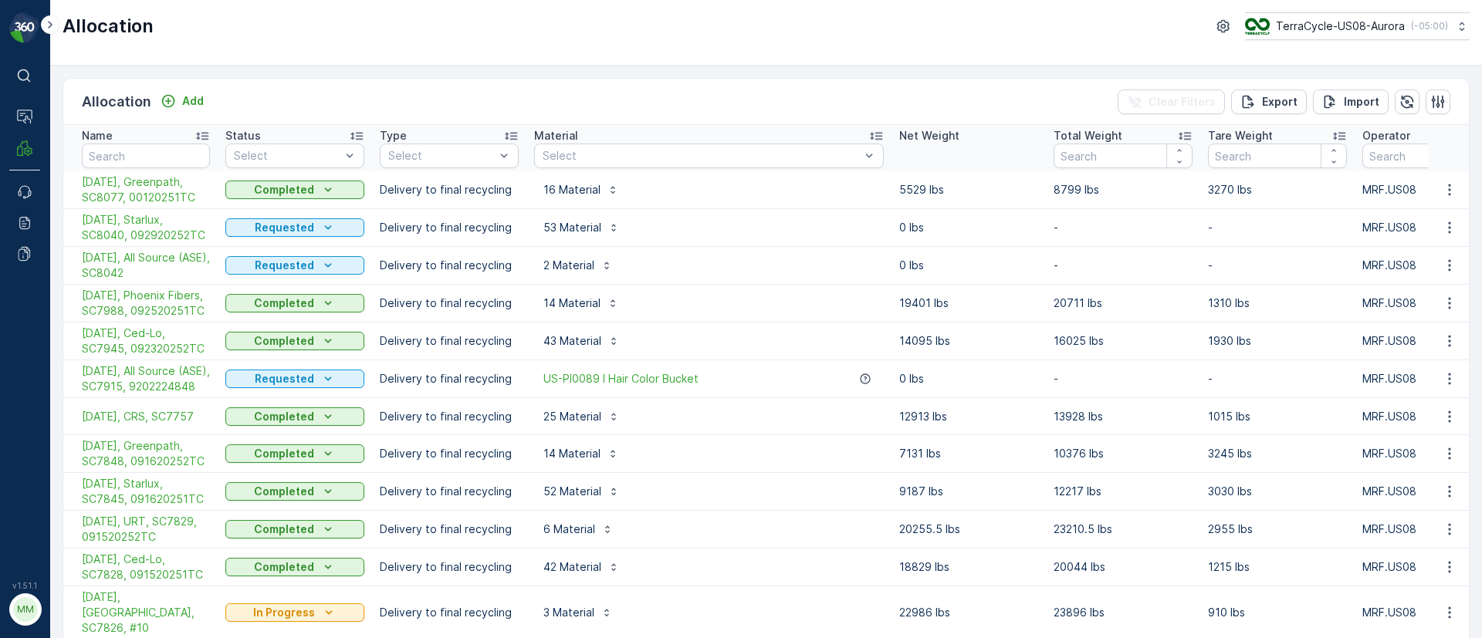
click at [161, 154] on input "text" at bounding box center [146, 156] width 128 height 25
type input "ase"
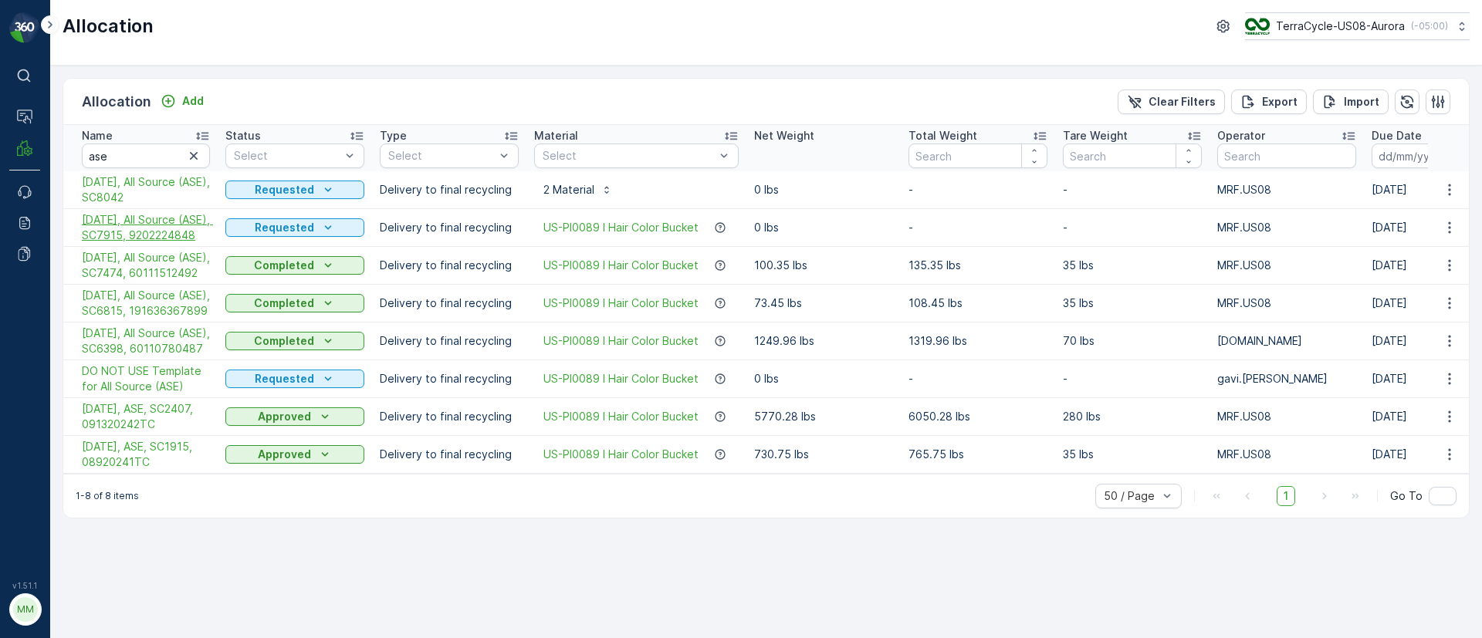
click at [130, 236] on span "09/19/25, All Source (ASE), SC7915, 9202224848" at bounding box center [146, 227] width 128 height 31
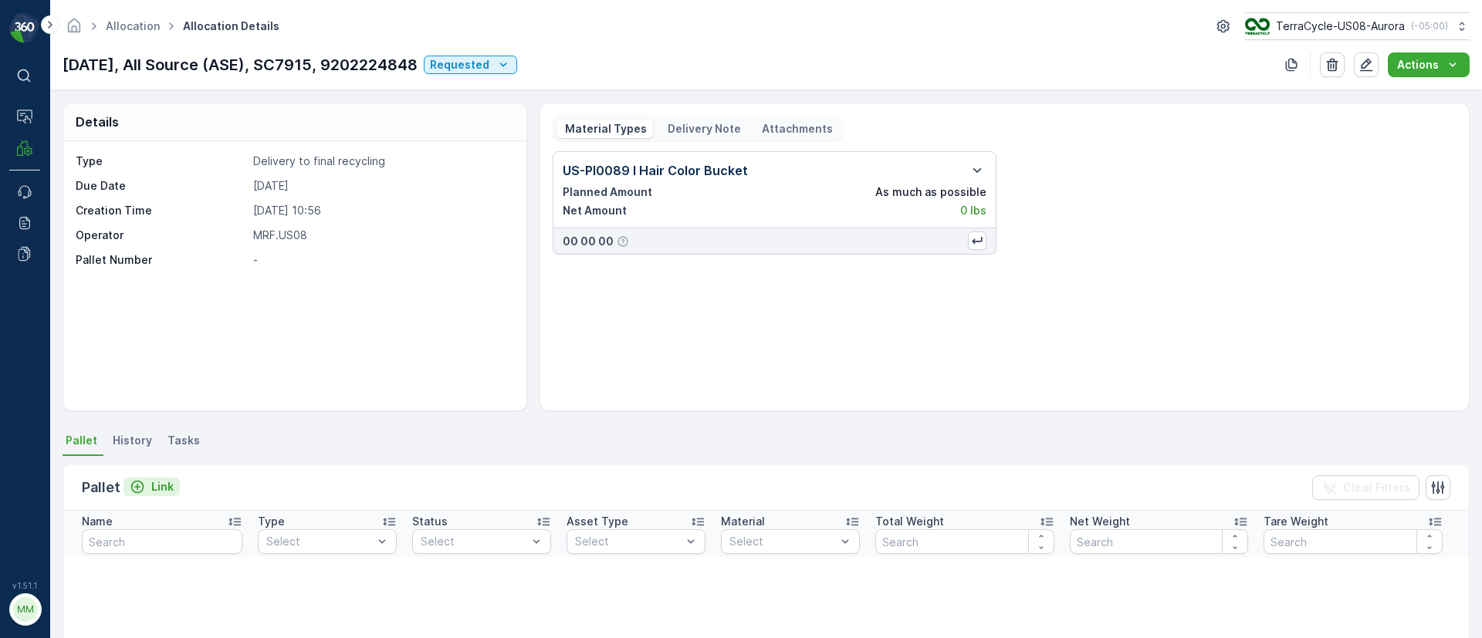
click at [175, 478] on button "Link" at bounding box center [152, 487] width 56 height 19
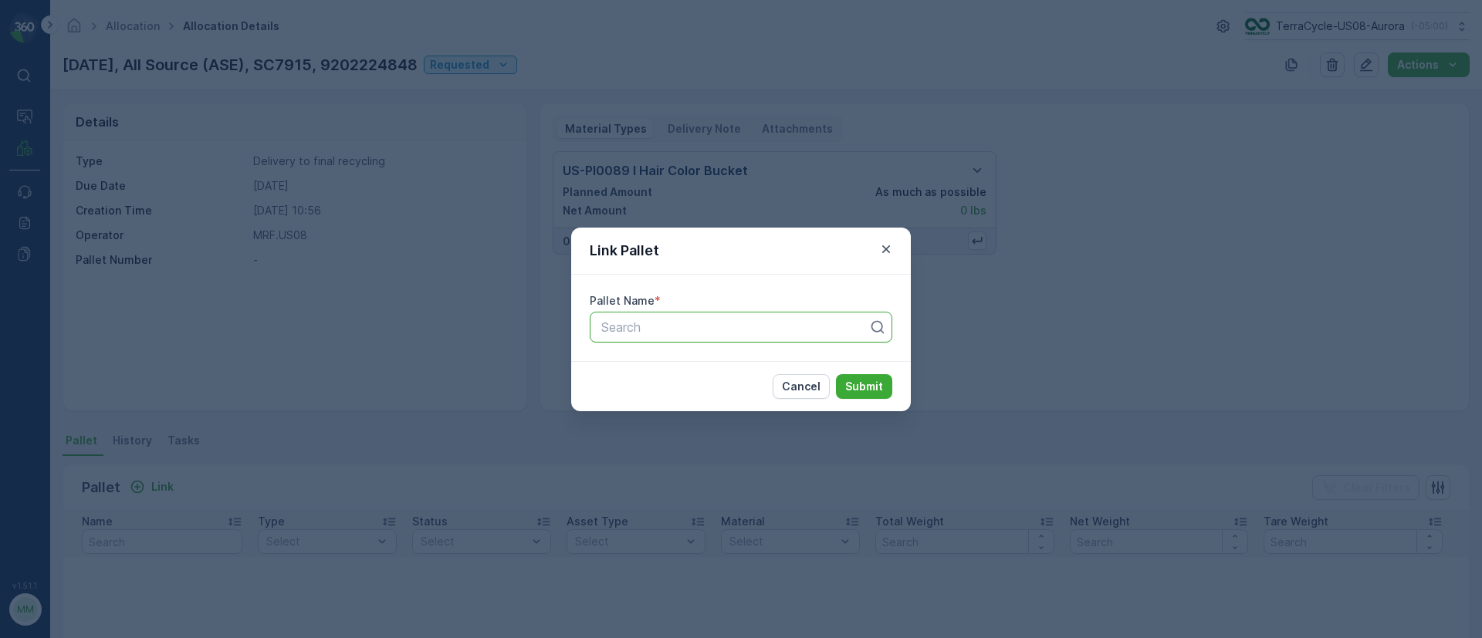
paste input "Pallet_US02 Pallet #22587"
type input "Pallet_US02 Pallet #22587"
click at [734, 364] on span "Pallet_US02 Pallet #22587" at bounding box center [675, 365] width 153 height 14
click at [859, 381] on p "Submit" at bounding box center [864, 386] width 38 height 15
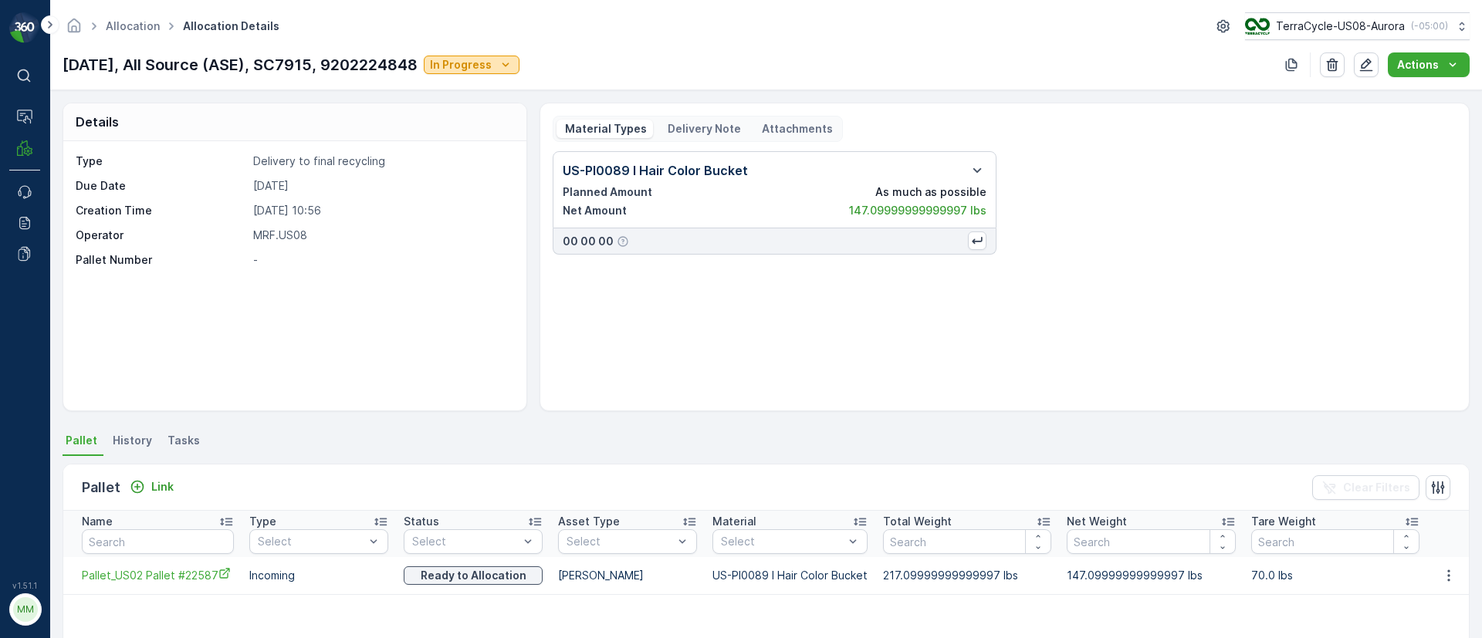
click at [492, 64] on p "In Progress" at bounding box center [461, 64] width 62 height 15
click at [482, 134] on span "Completed" at bounding box center [478, 131] width 58 height 15
drag, startPoint x: 59, startPoint y: 65, endPoint x: 431, endPoint y: 62, distance: 371.4
click at [431, 62] on div "Allocation Allocation Details TerraCycle-US08-Aurora ( -05:00 ) 09/19/25, All S…" at bounding box center [766, 45] width 1432 height 90
copy p "09/19/25, All Source (ASE), SC7915, 9202224848"
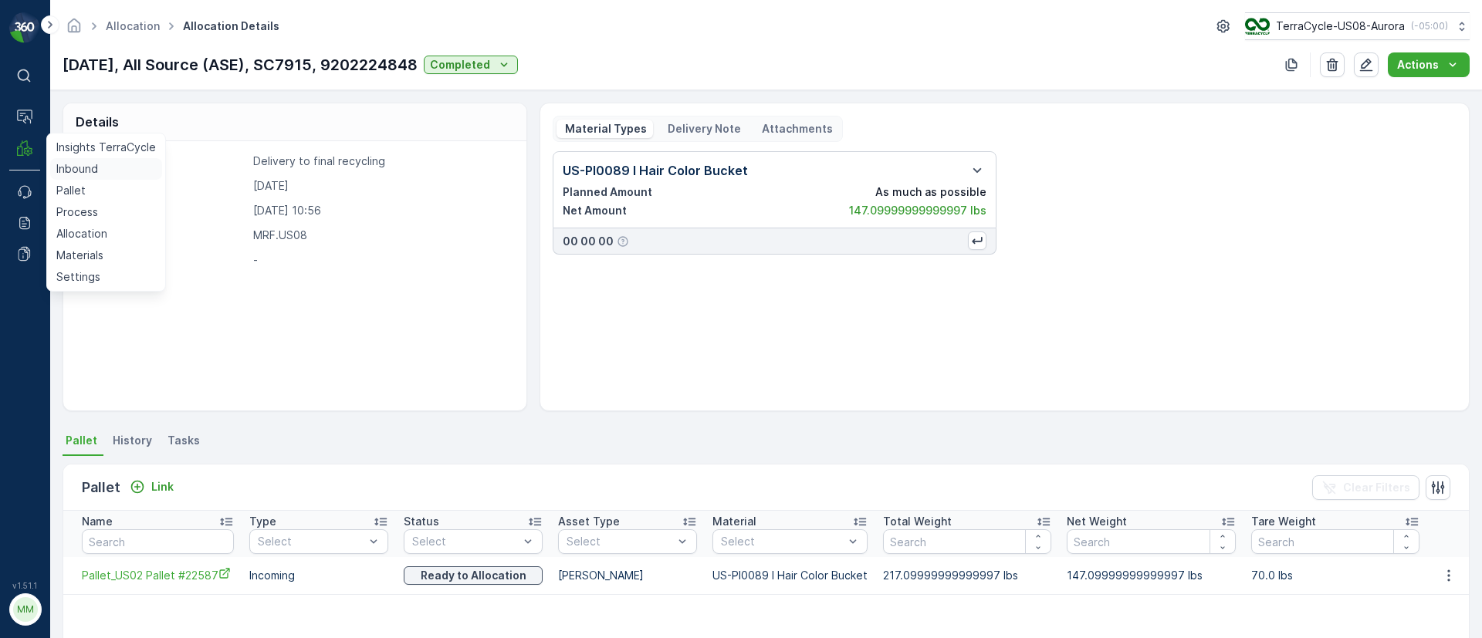
click at [66, 168] on p "Inbound" at bounding box center [77, 168] width 42 height 15
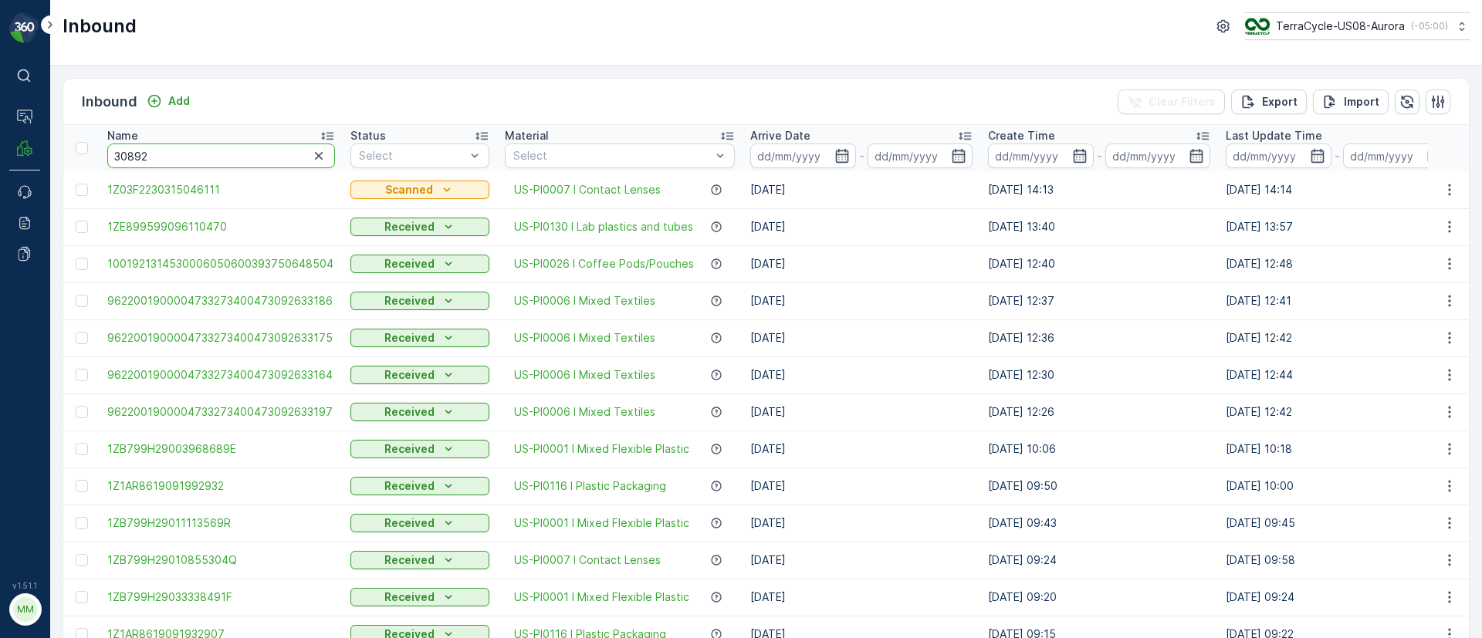
type input "308923"
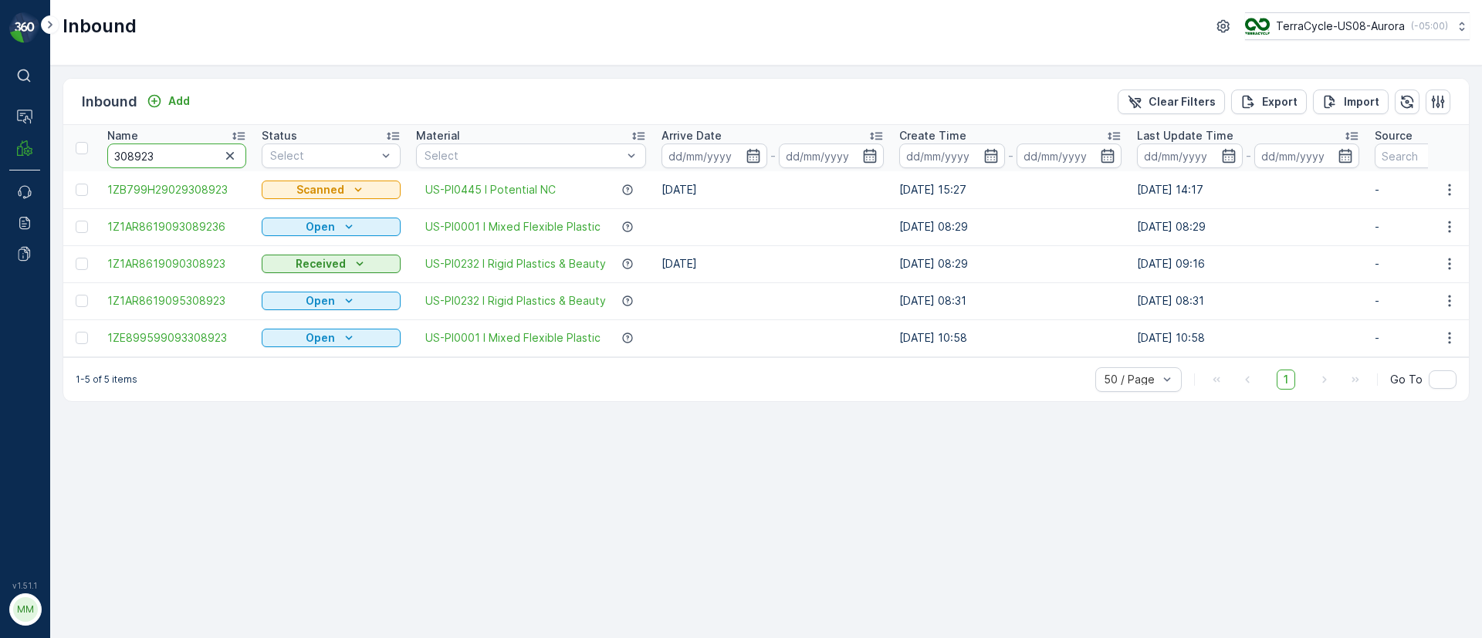
click at [118, 151] on input "308923" at bounding box center [176, 156] width 139 height 25
drag, startPoint x: 99, startPoint y: 191, endPoint x: 1243, endPoint y: 188, distance: 1144.2
copy tr "1ZB799H29029308923 Scanned US-PI0445 I Potential NC 31.07.2025 30.07.2025 15:27…"
drag, startPoint x: 159, startPoint y: 151, endPoint x: 2, endPoint y: 154, distance: 157.5
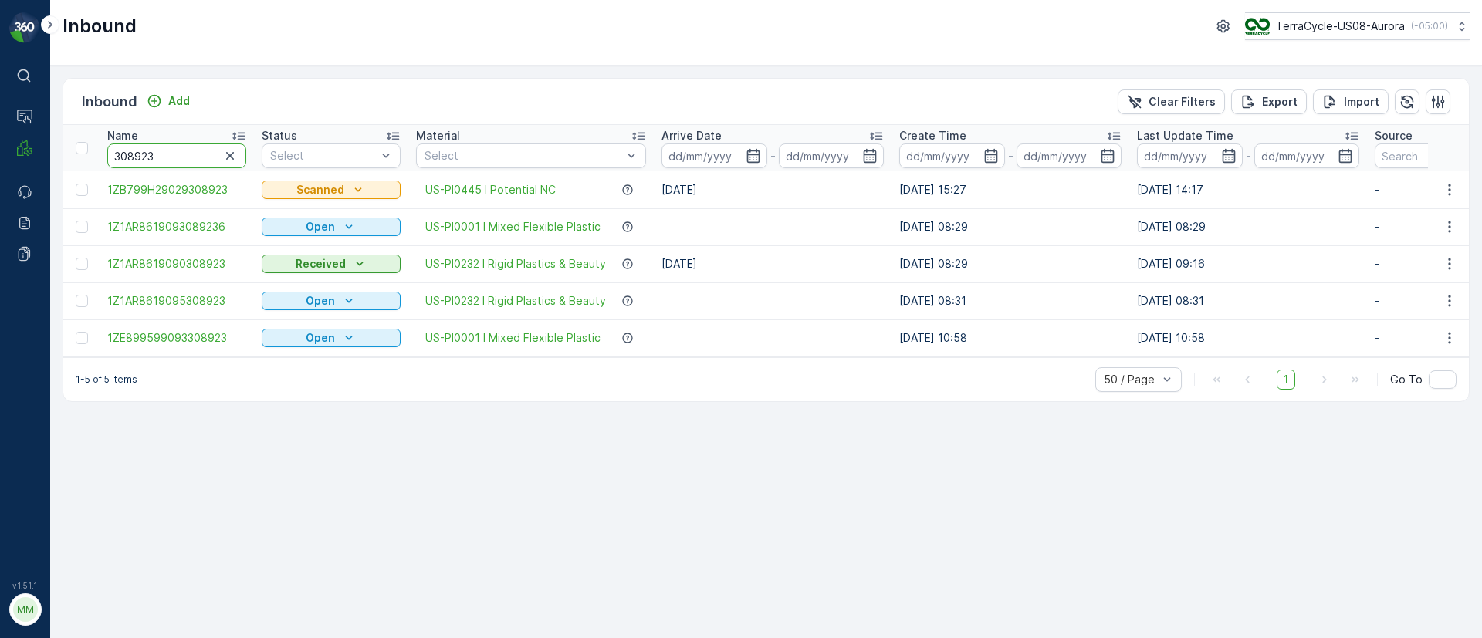
click at [2, 154] on div "⌘B Operations MRF Events Reports Documents v 1.51.1 MM MRF.US08 Inbound TerraCy…" at bounding box center [741, 319] width 1482 height 638
type input "068"
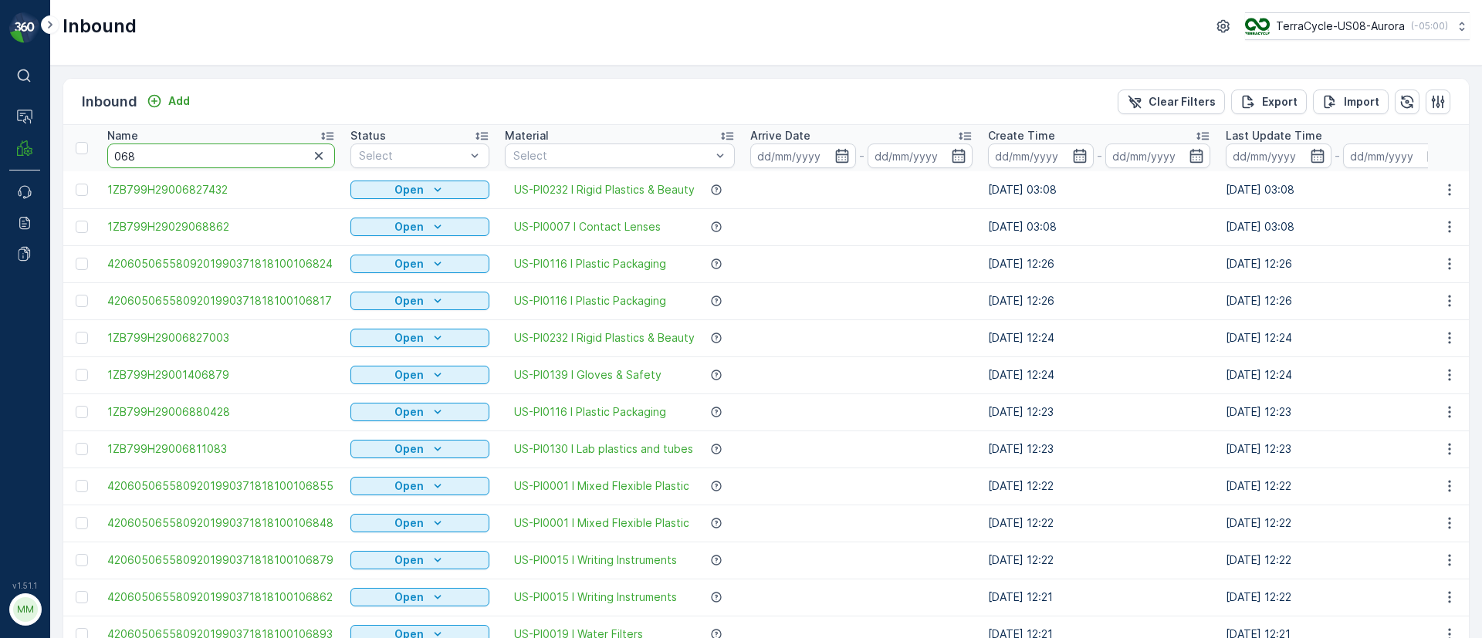
click at [259, 158] on input "068" at bounding box center [221, 156] width 228 height 25
type input "0684818"
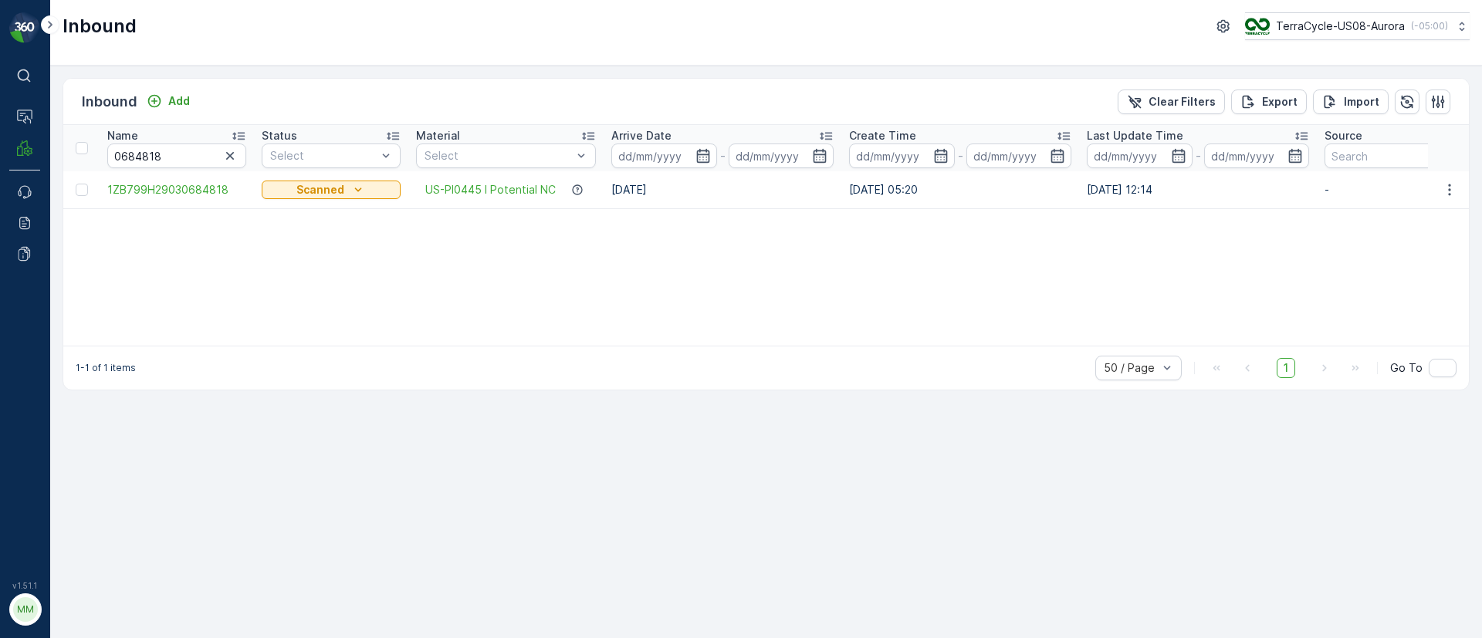
drag, startPoint x: 103, startPoint y: 188, endPoint x: 1206, endPoint y: 199, distance: 1103.3
click at [1206, 199] on tr "1ZB799H29030684818 Scanned US-PI0445 I Potential NC 29.08.2025 12.08.2025 05:20…" at bounding box center [1487, 189] width 2849 height 37
copy tr "1ZB799H29030684818 Scanned US-PI0445 I Potential NC 29.08.2025 12.08.2025 05:20…"
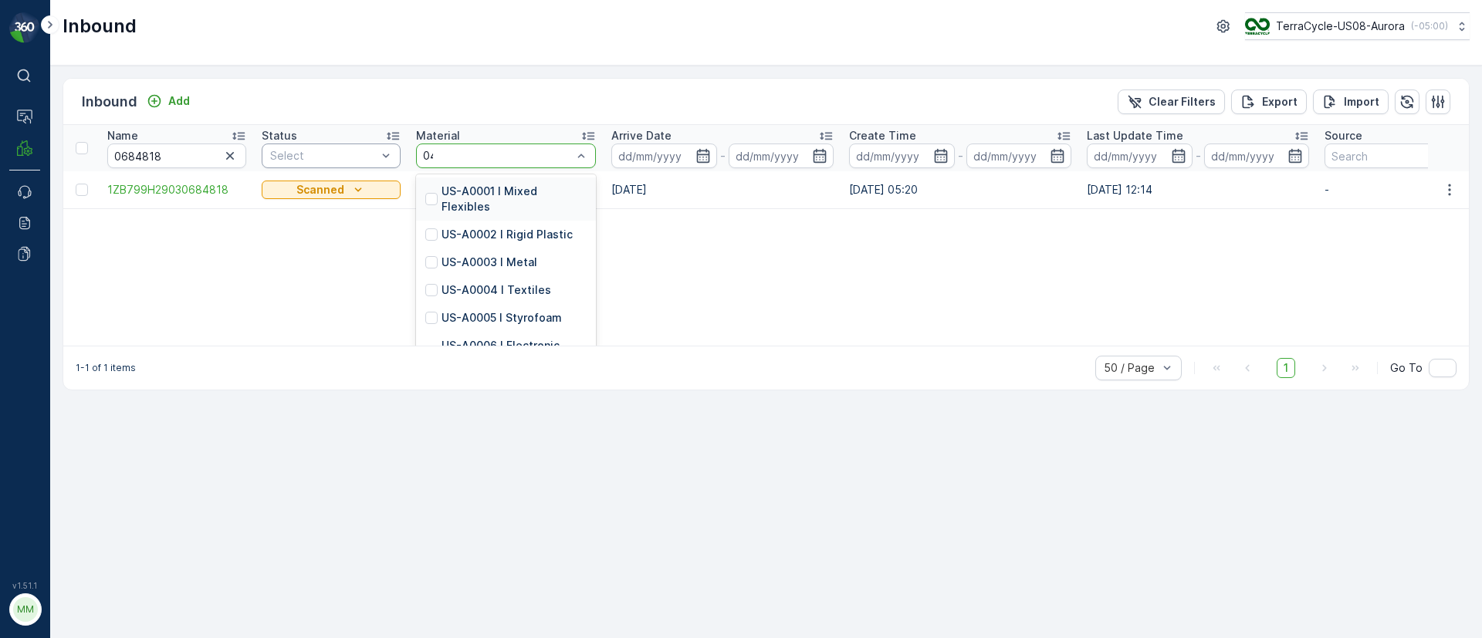
type input "0445"
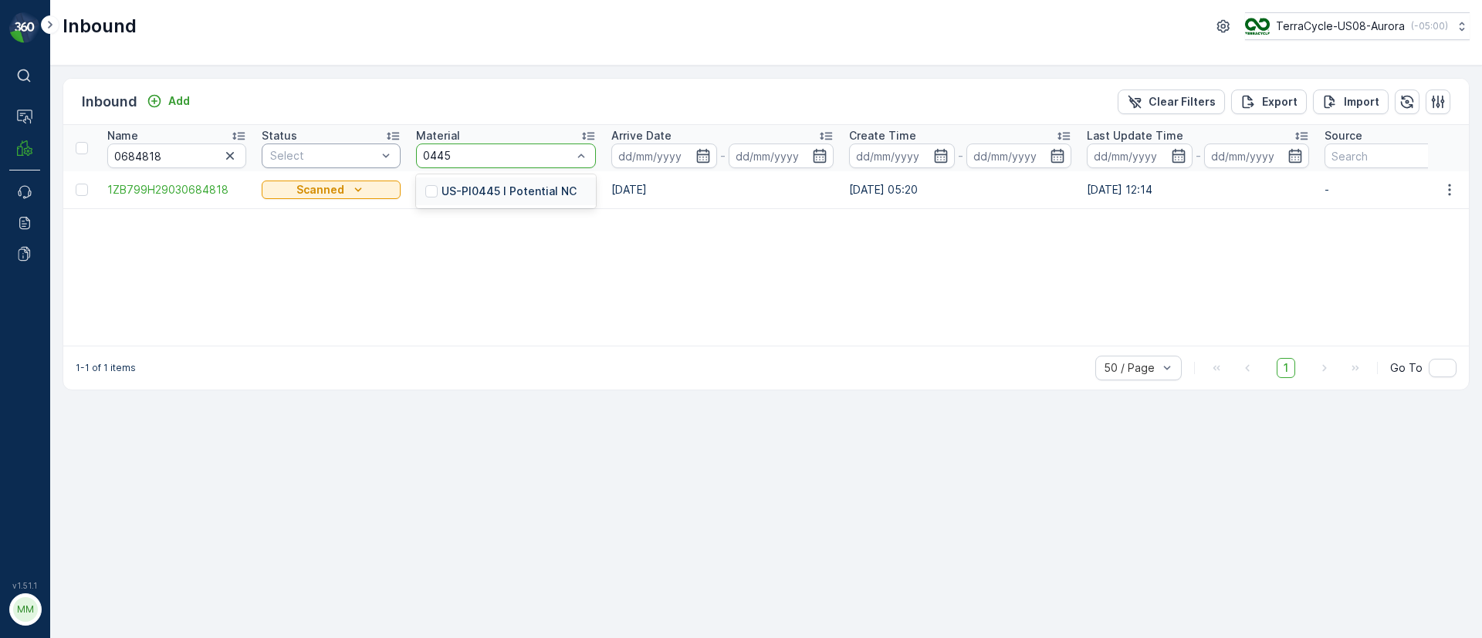
click at [481, 197] on p "US-PI0445 I Potential NC" at bounding box center [509, 191] width 135 height 15
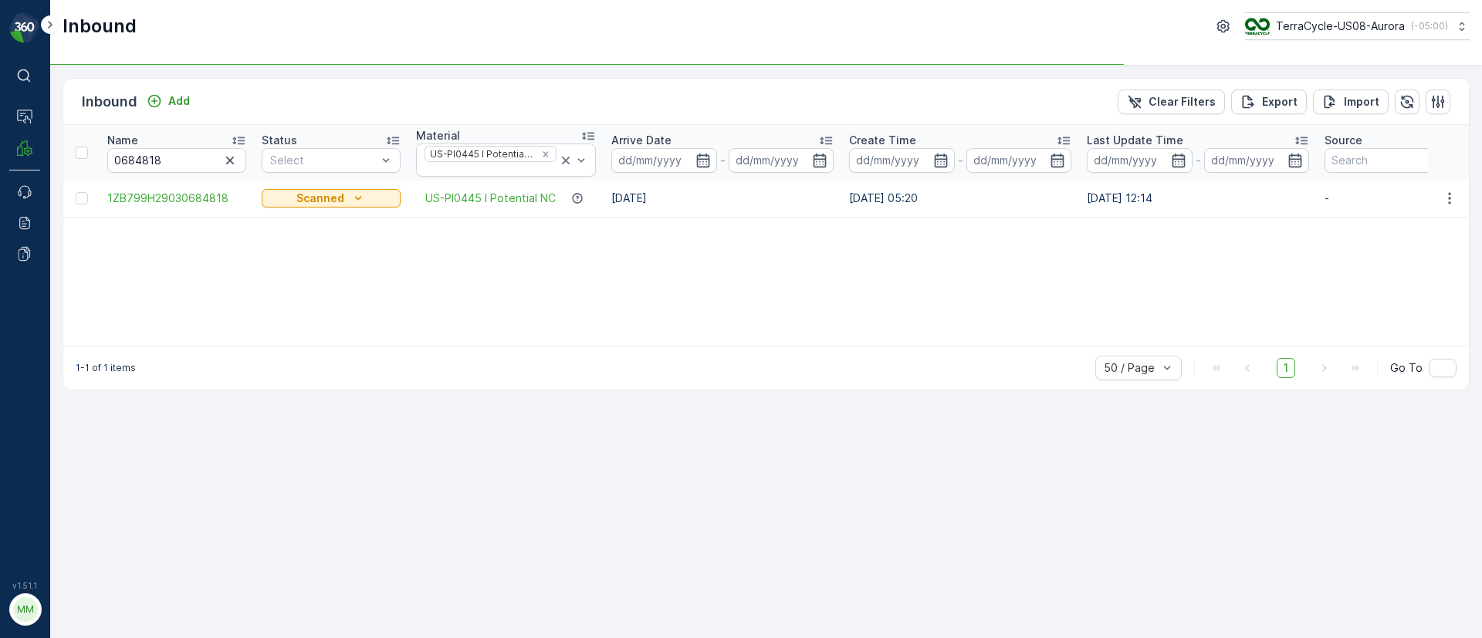
click at [229, 153] on icon "button" at bounding box center [229, 160] width 15 height 15
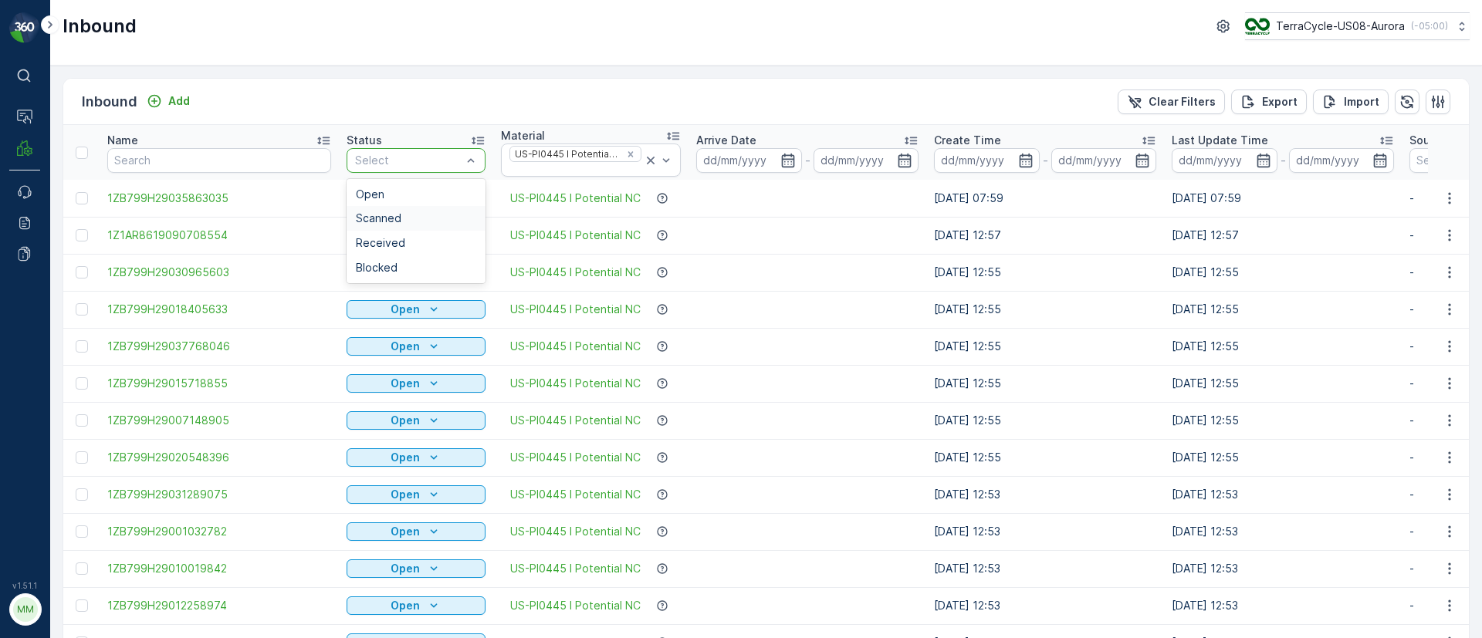
click at [390, 212] on span "Scanned" at bounding box center [379, 218] width 46 height 12
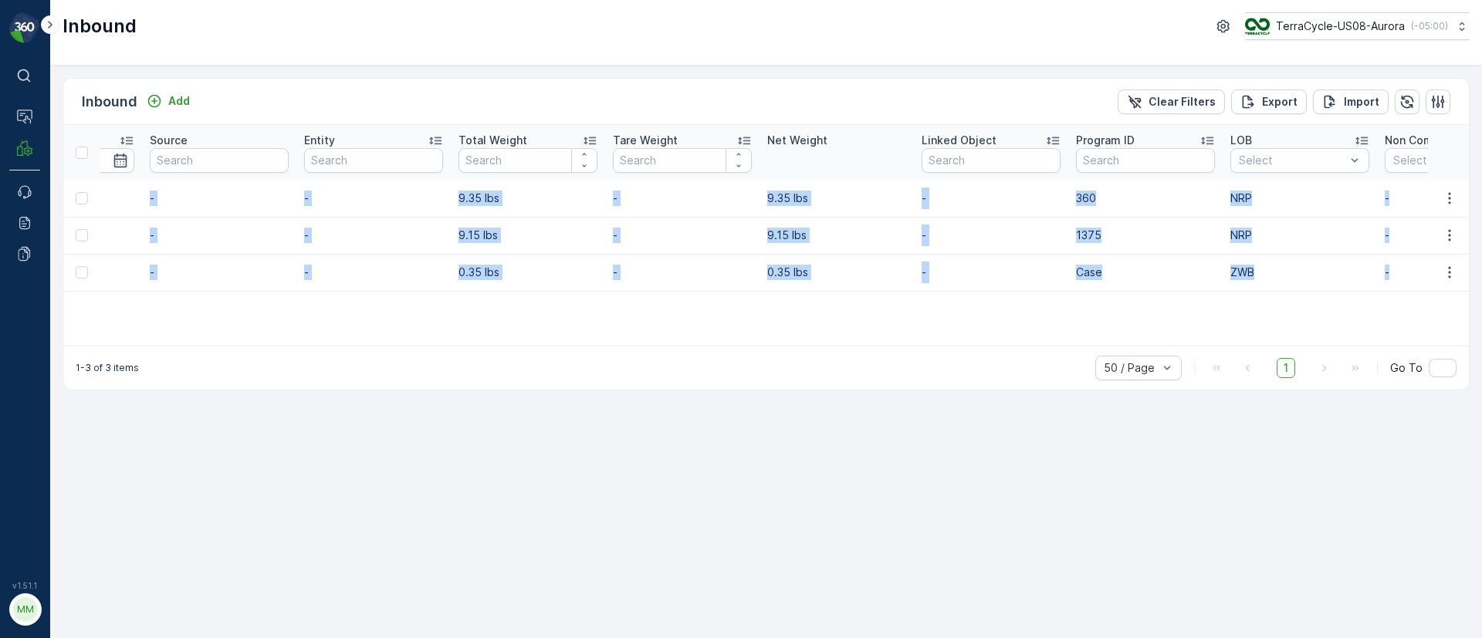
scroll to position [0, 1723]
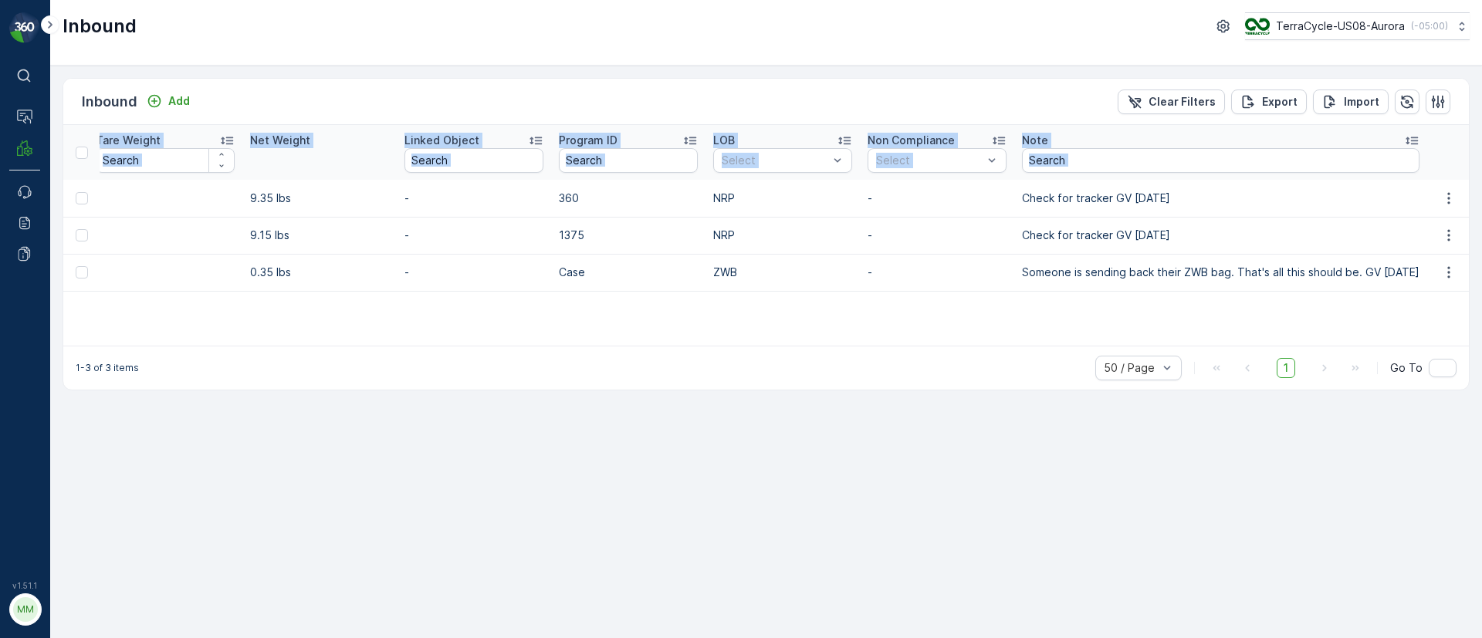
drag, startPoint x: 106, startPoint y: 191, endPoint x: 1439, endPoint y: 283, distance: 1336.4
copy table "Name Status Scanned Material US-PI0445 I Potential NC Arrive Date - Create Time…"
